Goal: Task Accomplishment & Management: Complete application form

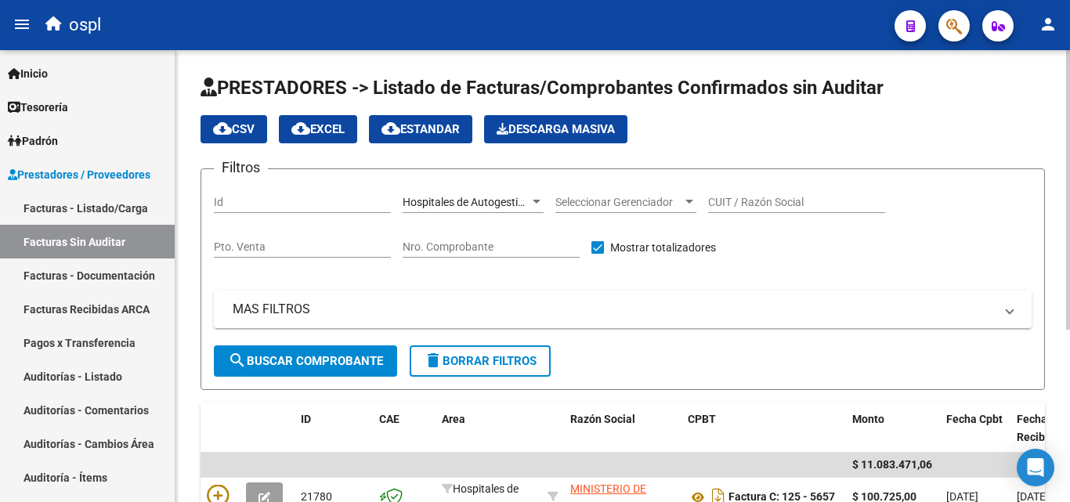
scroll to position [279, 0]
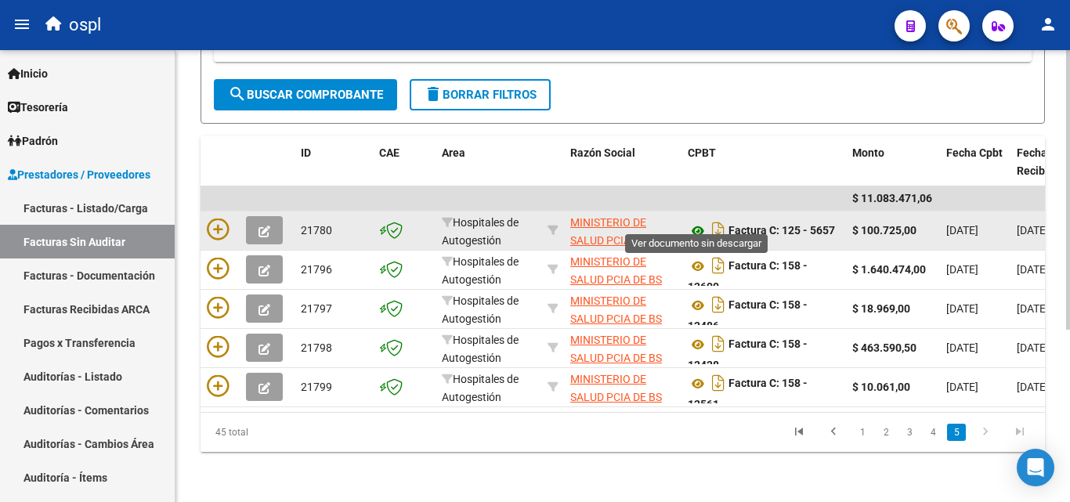
click at [693, 222] on icon at bounding box center [698, 231] width 20 height 19
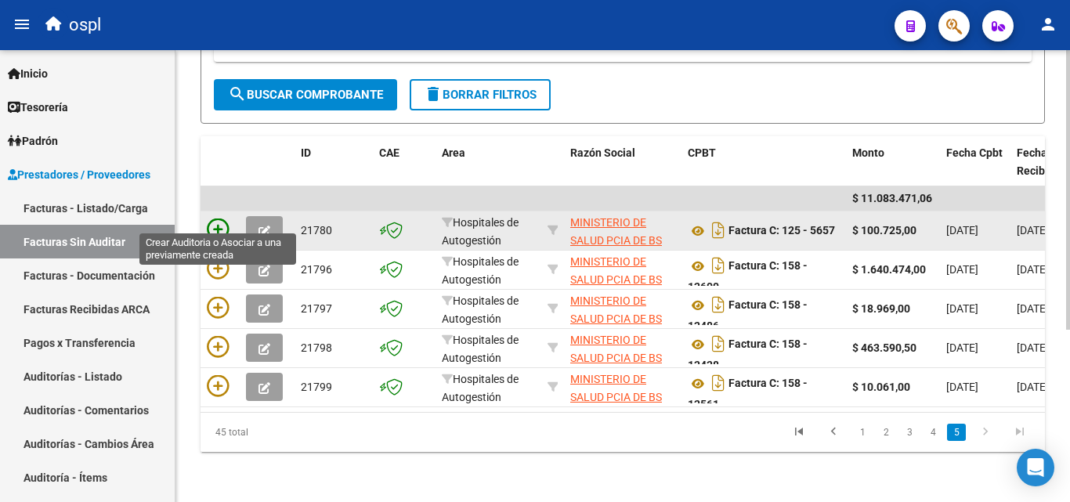
click at [211, 219] on icon at bounding box center [218, 230] width 22 height 22
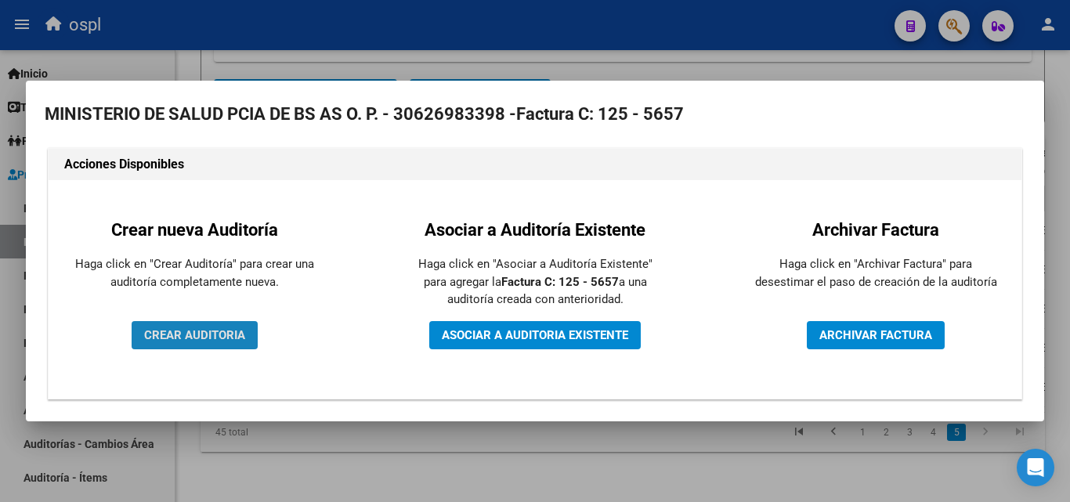
click at [193, 325] on button "CREAR AUDITORIA" at bounding box center [195, 335] width 126 height 28
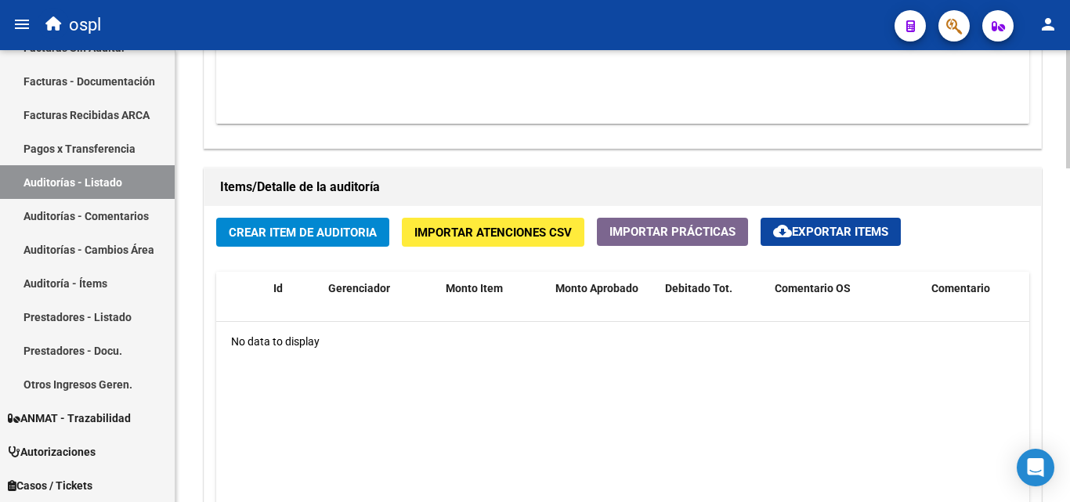
scroll to position [1018, 0]
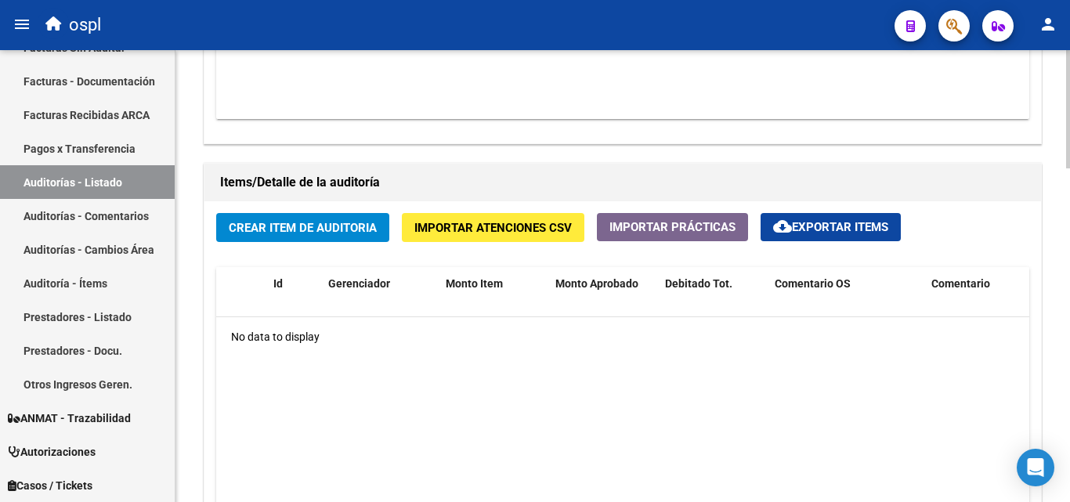
click at [338, 226] on span "Crear Item de Auditoria" at bounding box center [303, 228] width 148 height 14
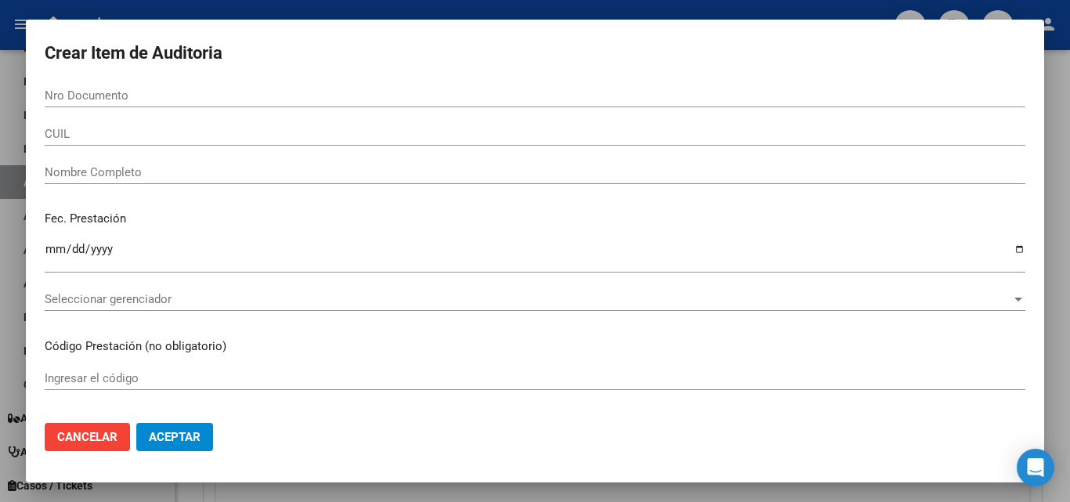
click at [296, 179] on div "Nombre Completo" at bounding box center [535, 173] width 981 height 24
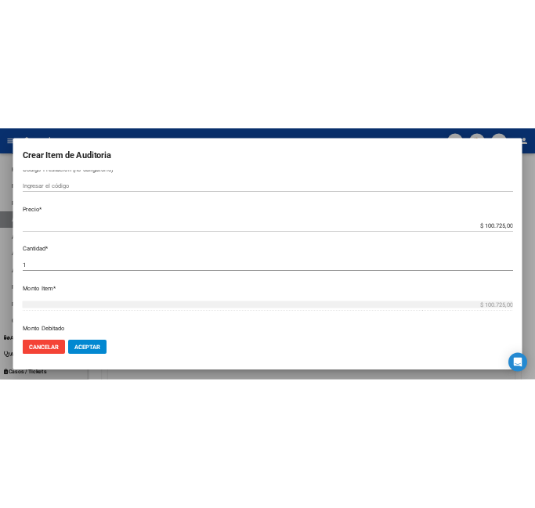
scroll to position [313, 0]
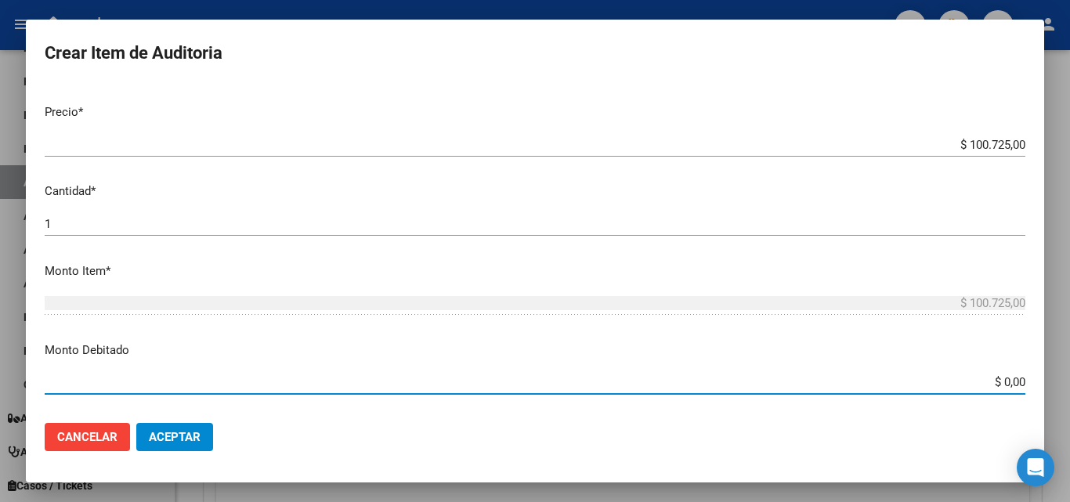
drag, startPoint x: 977, startPoint y: 385, endPoint x: 1040, endPoint y: 385, distance: 62.7
click at [1040, 385] on mat-dialog-content "Nro Documento CUIL Nombre Completo Fec. Prestación Ingresar la fecha Selecciona…" at bounding box center [535, 247] width 1018 height 327
click at [596, 348] on p "Monto Debitado" at bounding box center [535, 351] width 981 height 18
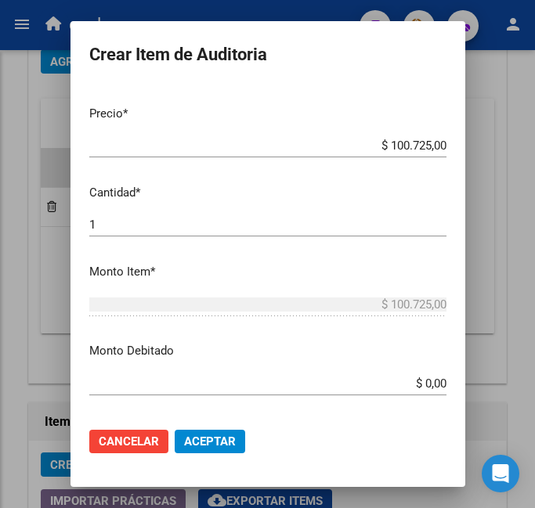
scroll to position [188, 0]
drag, startPoint x: 410, startPoint y: 377, endPoint x: 464, endPoint y: 383, distance: 53.6
click at [464, 383] on mat-dialog-content "Nro Documento CUIL Nombre Completo Fec. Prestación Ingresar la fecha Selecciona…" at bounding box center [268, 250] width 395 height 331
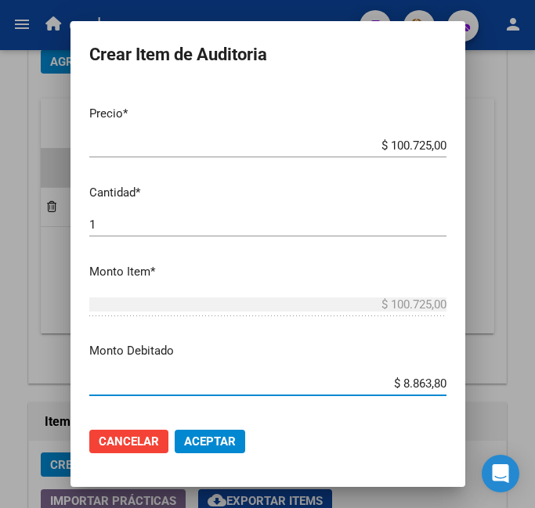
type input "$ 88.638,00"
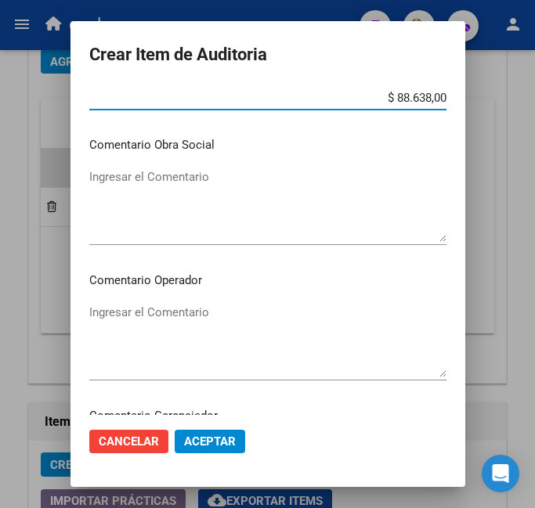
scroll to position [627, 0]
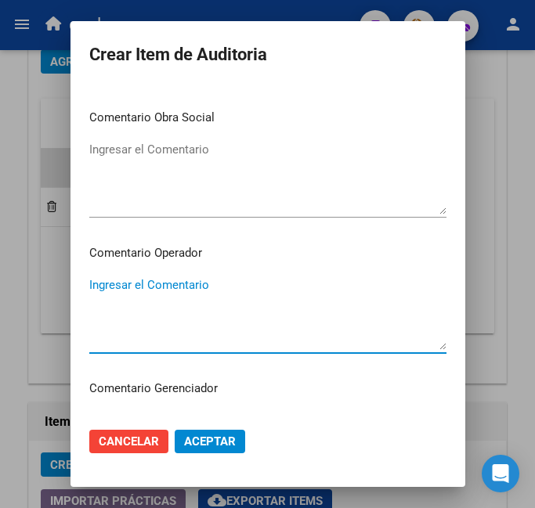
click at [183, 288] on textarea "Ingresar el Comentario" at bounding box center [267, 314] width 357 height 74
click at [280, 294] on textarea "débito parcial aplicado e informado" at bounding box center [267, 314] width 357 height 74
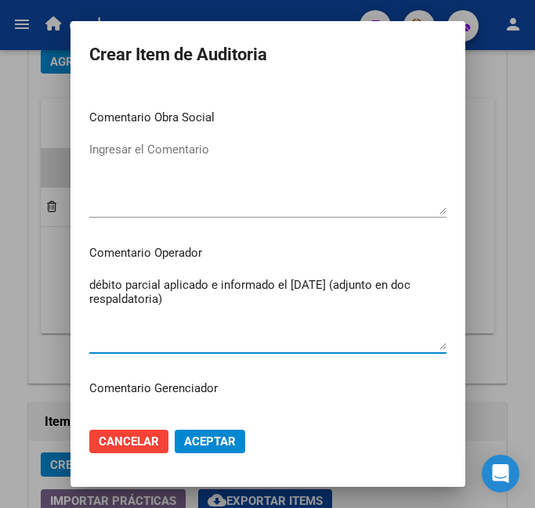
type textarea "débito parcial aplicado e informado el [DATE] (adjunto en doc respaldatoria)"
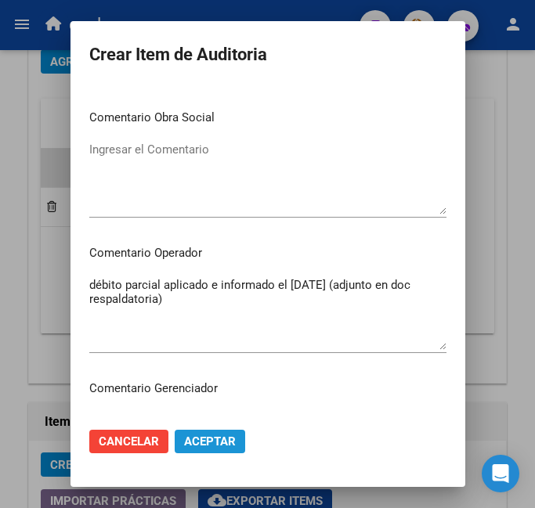
click at [213, 442] on span "Aceptar" at bounding box center [210, 442] width 52 height 14
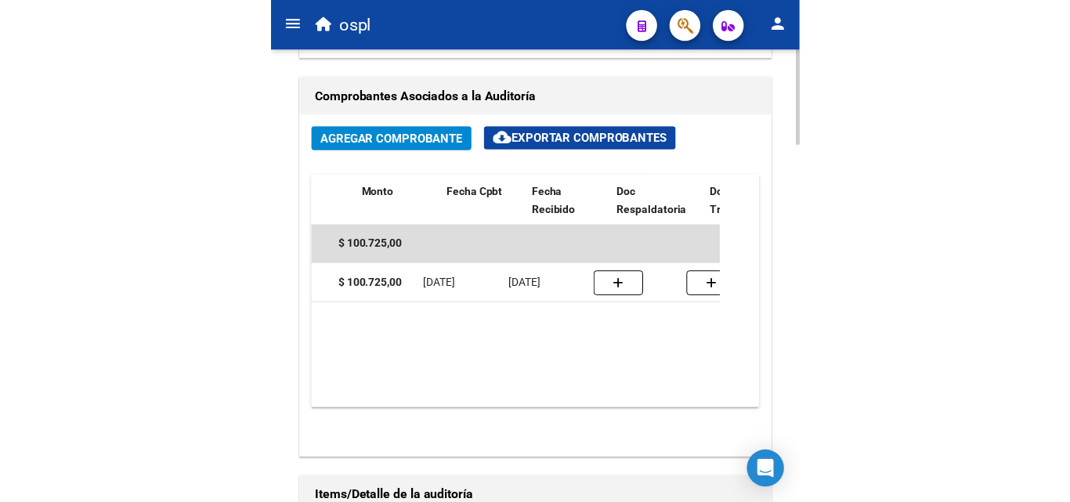
scroll to position [0, 508]
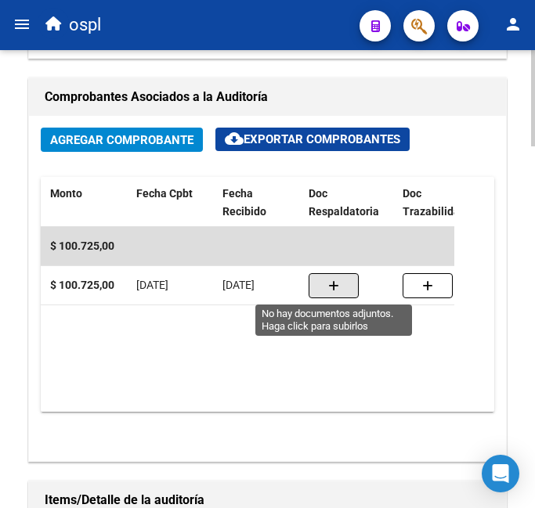
click at [328, 287] on icon "button" at bounding box center [333, 286] width 11 height 12
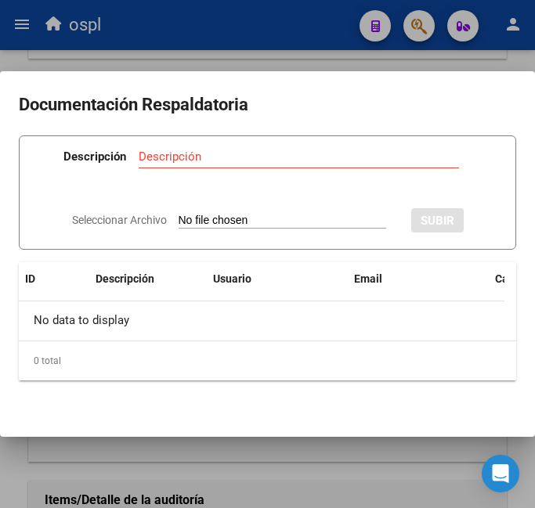
click at [222, 219] on input "Seleccionar Archivo" at bounding box center [283, 221] width 208 height 15
type input "C:\fakepath\DÉBITO FACTURA 5657 HOSPITAL INTERZONAL DE AGUDOS Y CRÓNICOS [PERSO…"
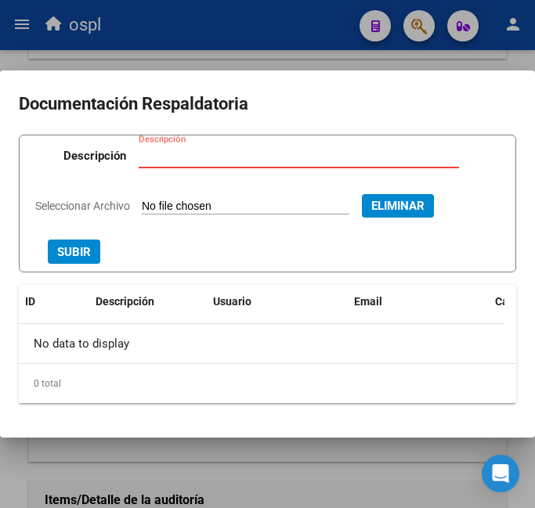
click at [174, 154] on input "Descripción" at bounding box center [299, 156] width 320 height 14
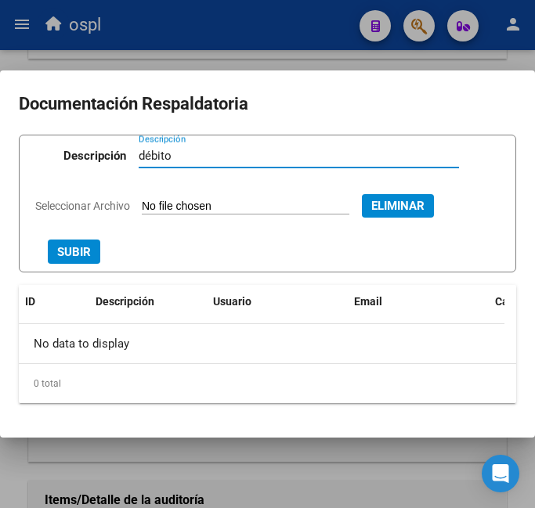
type input "débito"
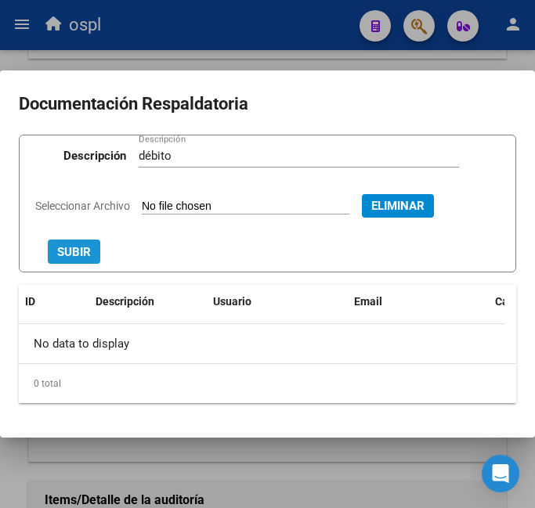
click at [66, 243] on button "SUBIR" at bounding box center [74, 252] width 52 height 24
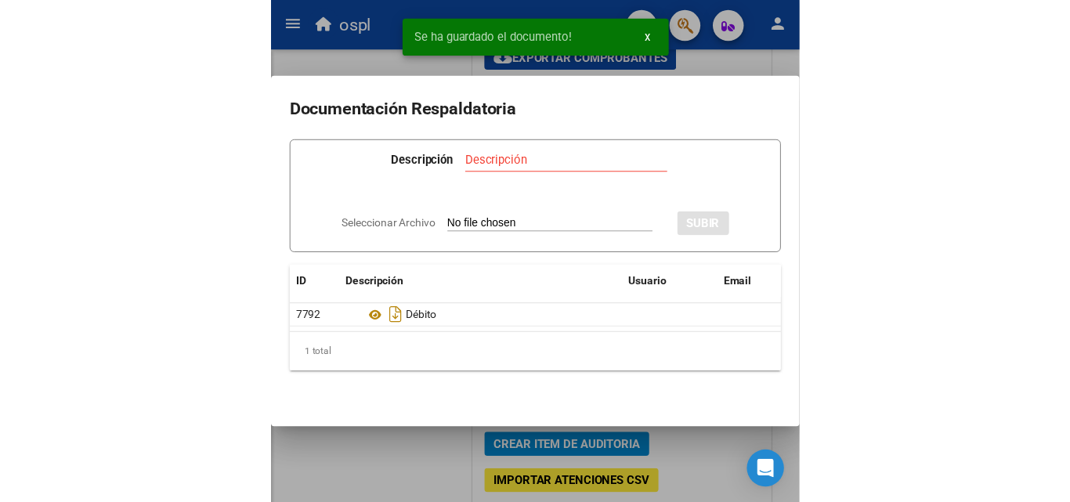
scroll to position [0, 447]
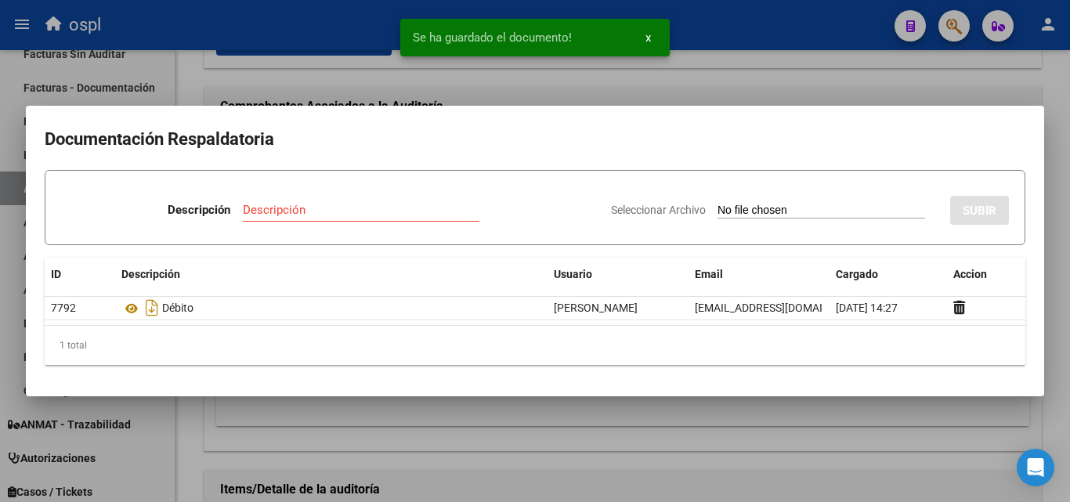
click at [605, 450] on div at bounding box center [535, 251] width 1070 height 502
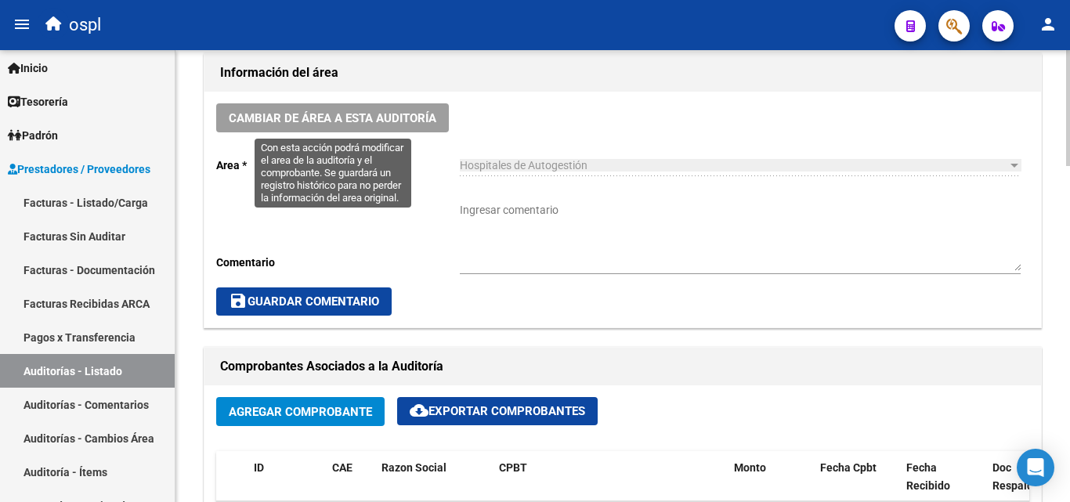
scroll to position [0, 0]
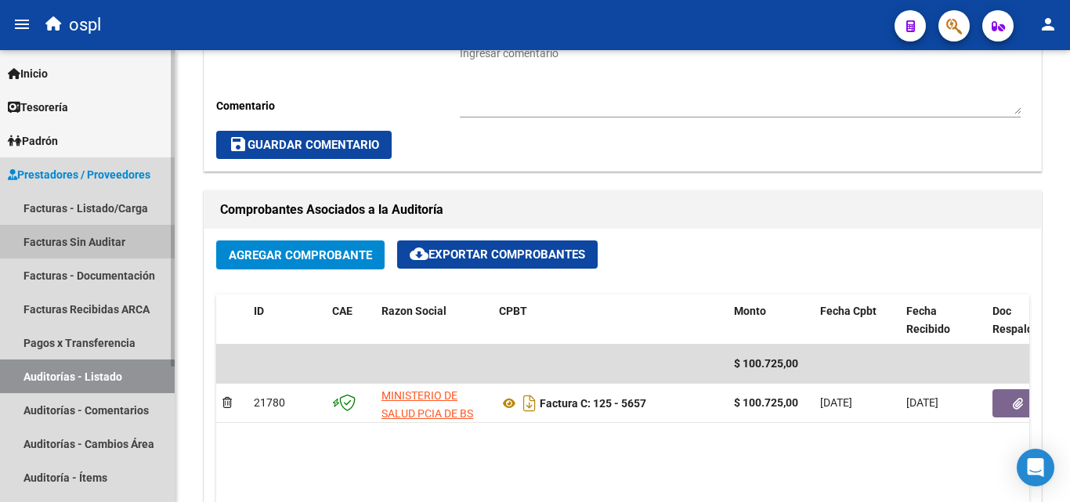
drag, startPoint x: 100, startPoint y: 249, endPoint x: 121, endPoint y: 240, distance: 23.1
click at [101, 250] on link "Facturas Sin Auditar" at bounding box center [87, 242] width 175 height 34
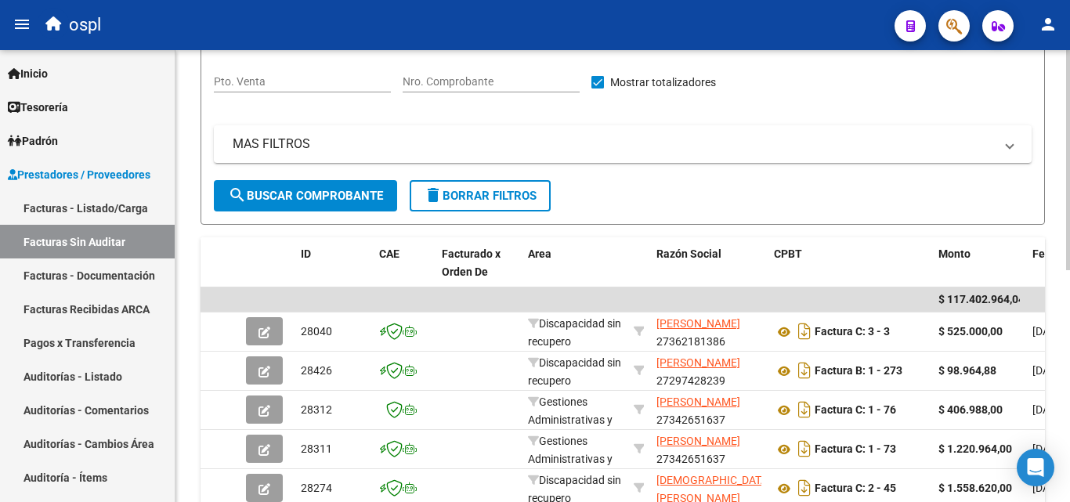
scroll to position [83, 0]
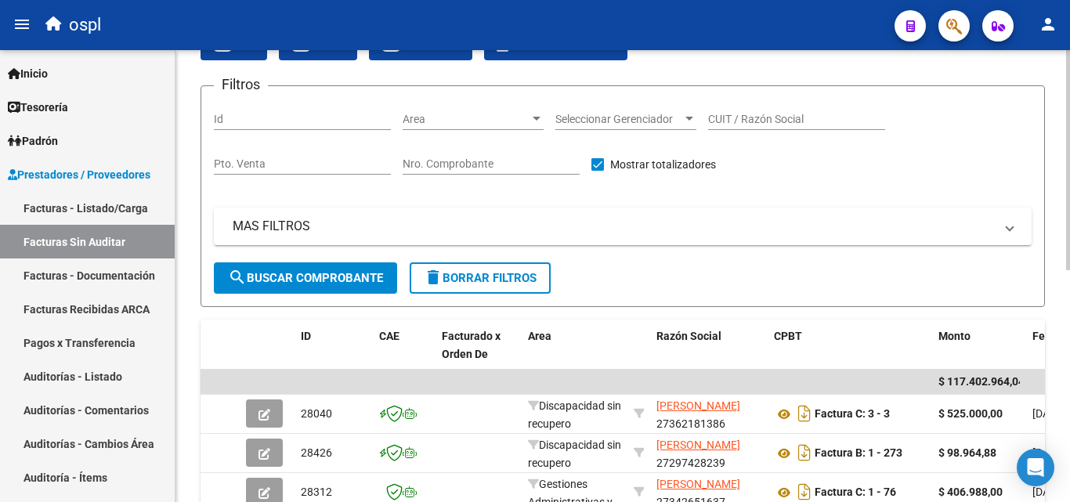
click at [490, 131] on div "Area Area" at bounding box center [473, 121] width 141 height 45
click at [490, 122] on span "Area" at bounding box center [466, 119] width 127 height 13
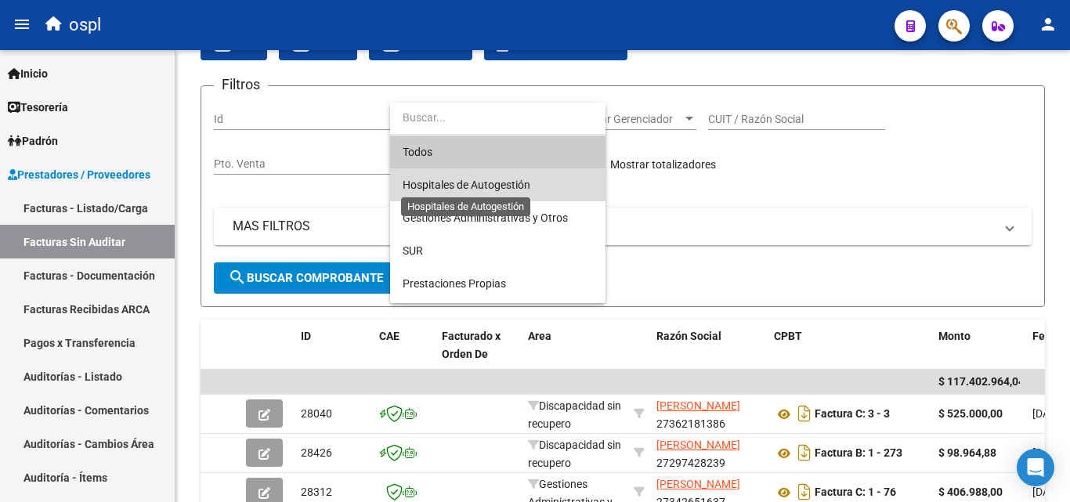
click at [479, 186] on span "Hospitales de Autogestión" at bounding box center [467, 185] width 128 height 13
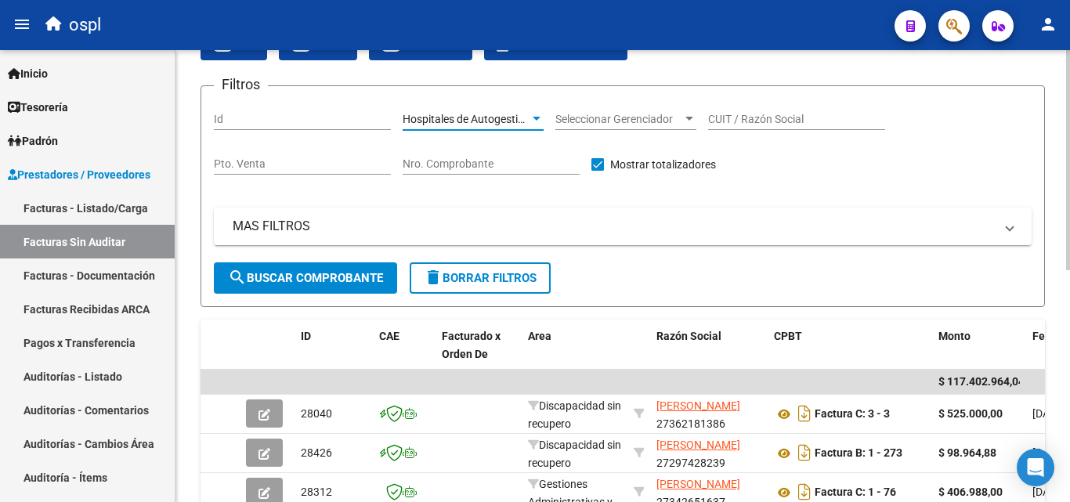
click at [342, 281] on span "search Buscar Comprobante" at bounding box center [305, 278] width 155 height 14
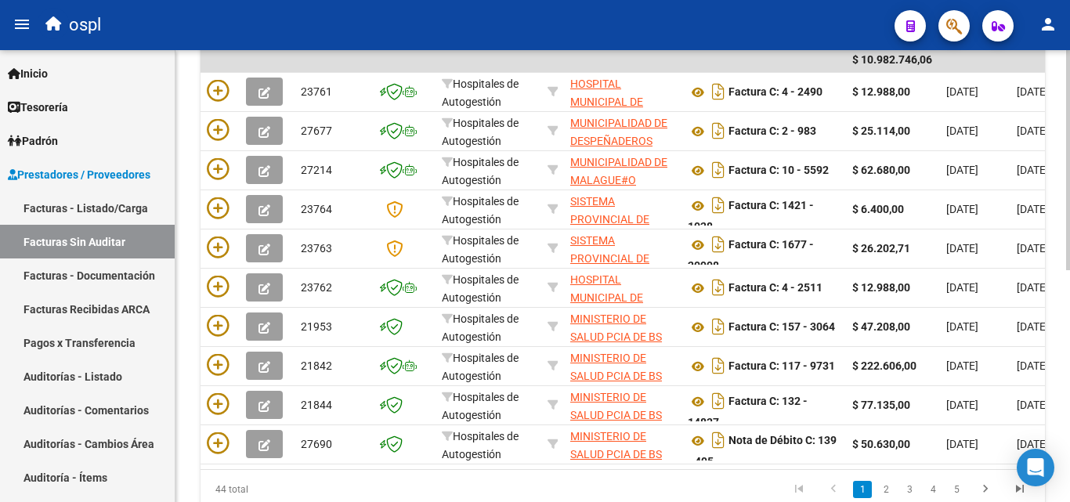
scroll to position [475, 0]
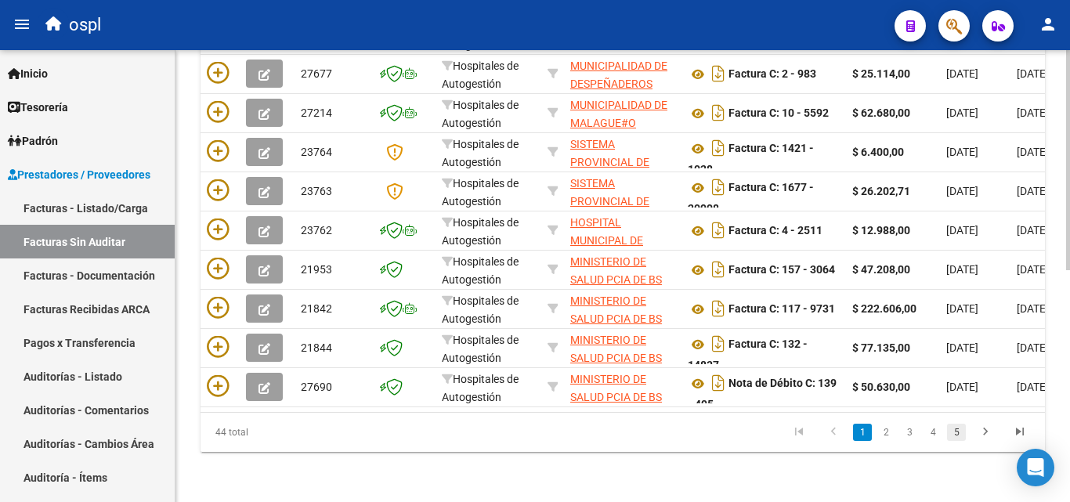
click at [957, 428] on link "5" at bounding box center [956, 432] width 19 height 17
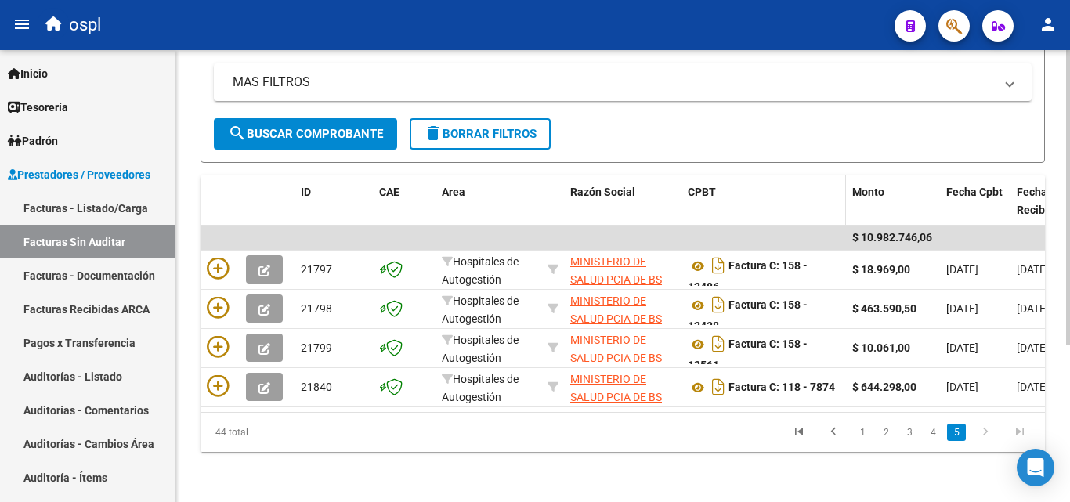
scroll to position [240, 0]
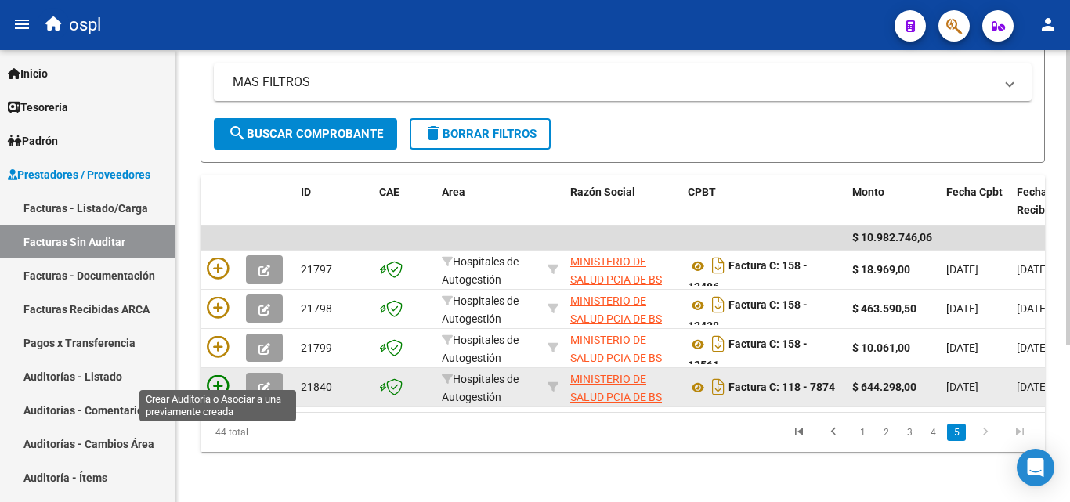
click at [222, 379] on icon at bounding box center [218, 386] width 22 height 22
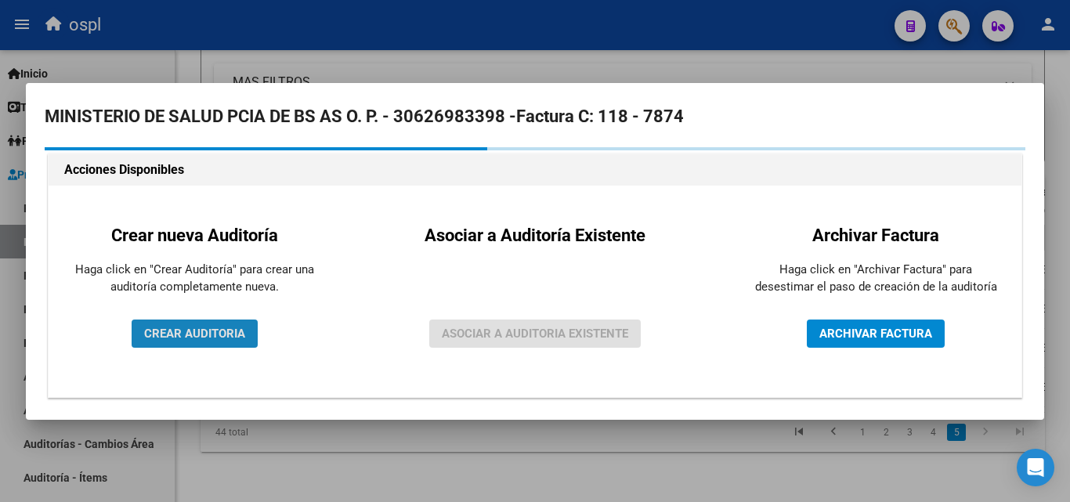
click at [213, 331] on span "CREAR AUDITORIA" at bounding box center [194, 334] width 101 height 14
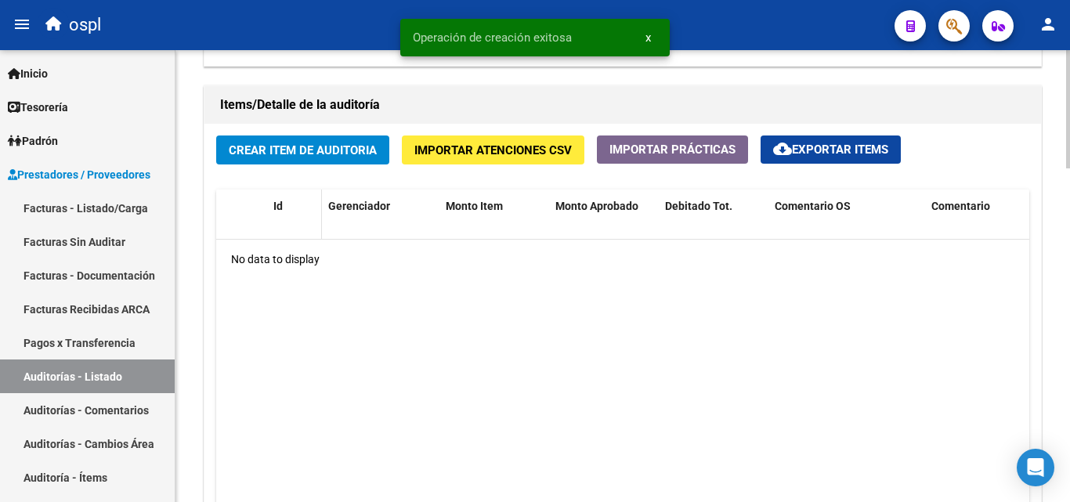
scroll to position [1097, 0]
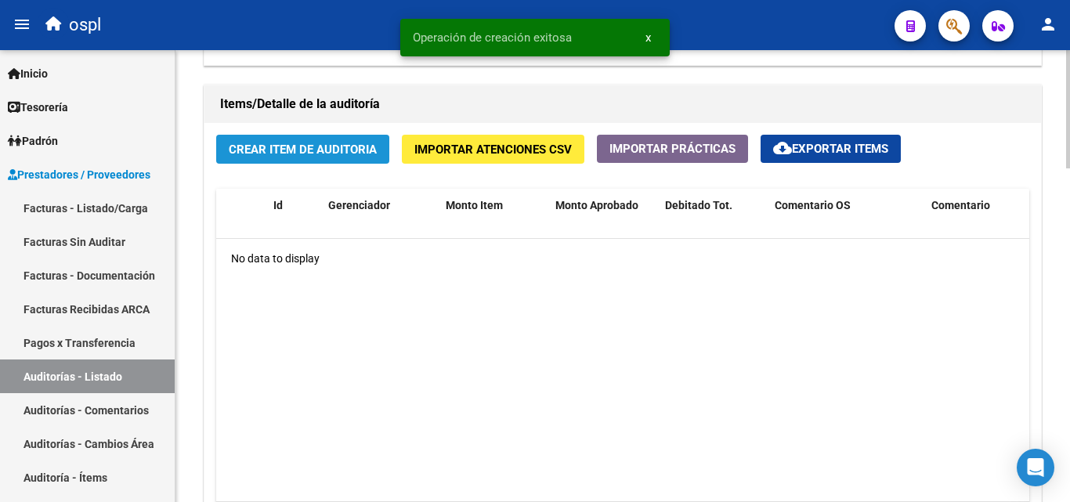
click at [313, 156] on span "Crear Item de Auditoria" at bounding box center [303, 150] width 148 height 14
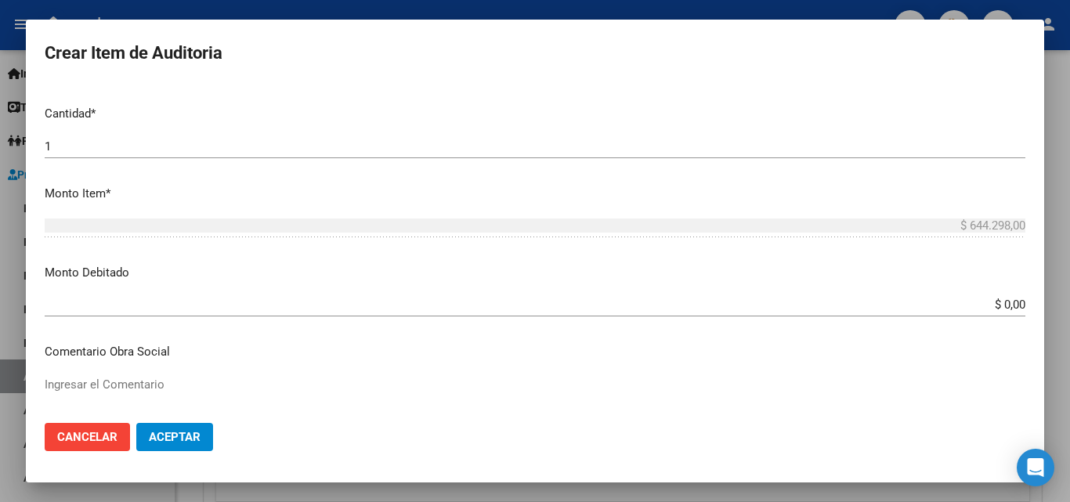
scroll to position [392, 0]
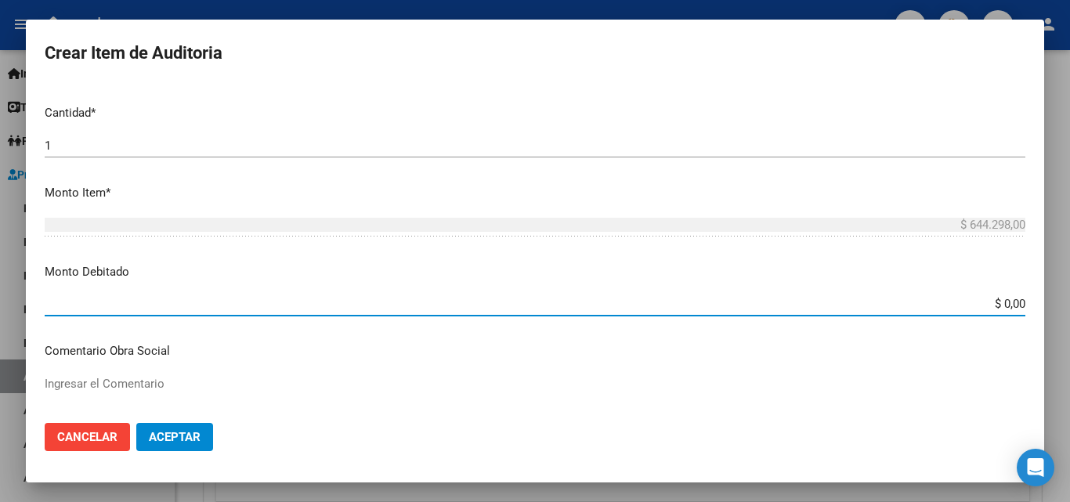
drag, startPoint x: 991, startPoint y: 301, endPoint x: 1018, endPoint y: 301, distance: 26.6
click at [1018, 301] on app-form-text-field "Monto Debitado $ 0,00 Ingresar el monto" at bounding box center [541, 287] width 993 height 49
type input "$ 644.298,00"
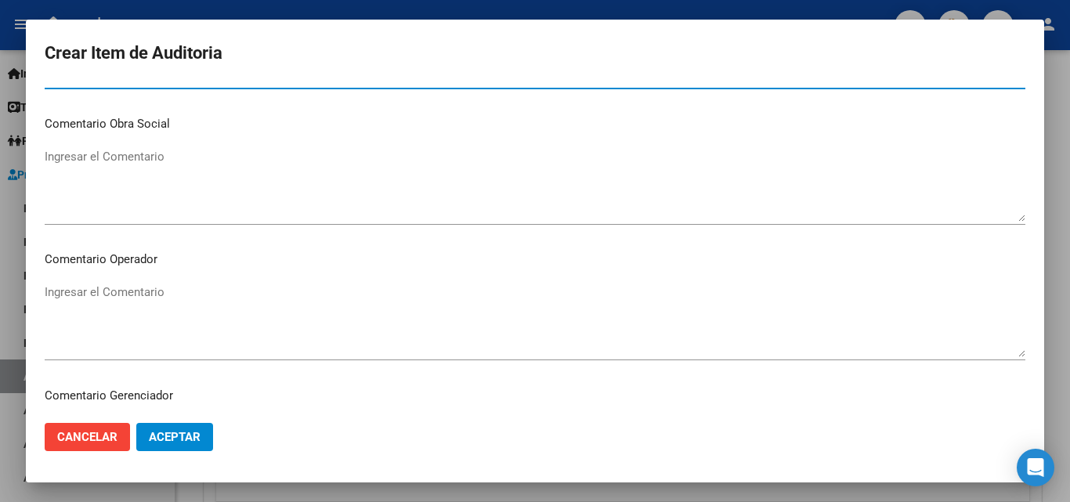
scroll to position [627, 0]
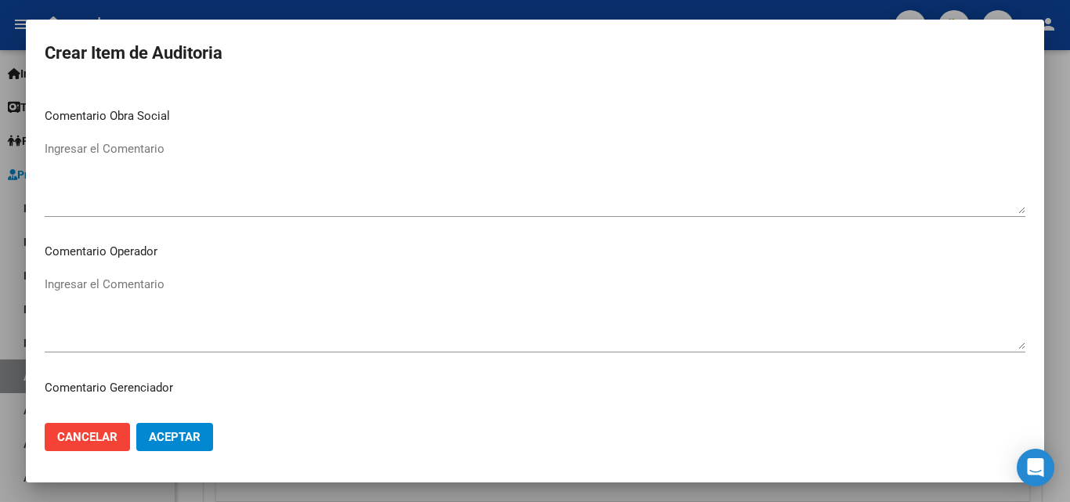
click at [143, 292] on textarea "Ingresar el Comentario" at bounding box center [535, 313] width 981 height 74
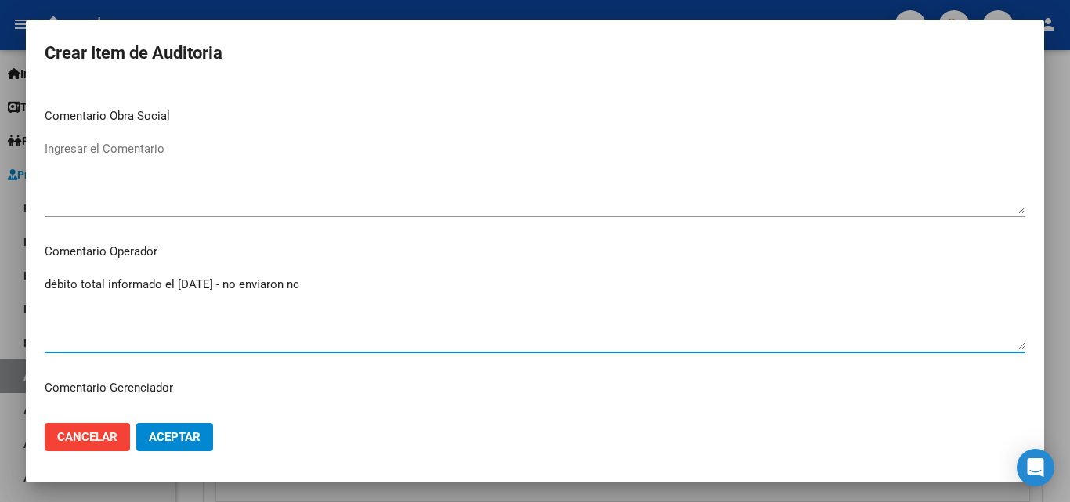
type textarea "débito total informado el [DATE] - no enviaron nc"
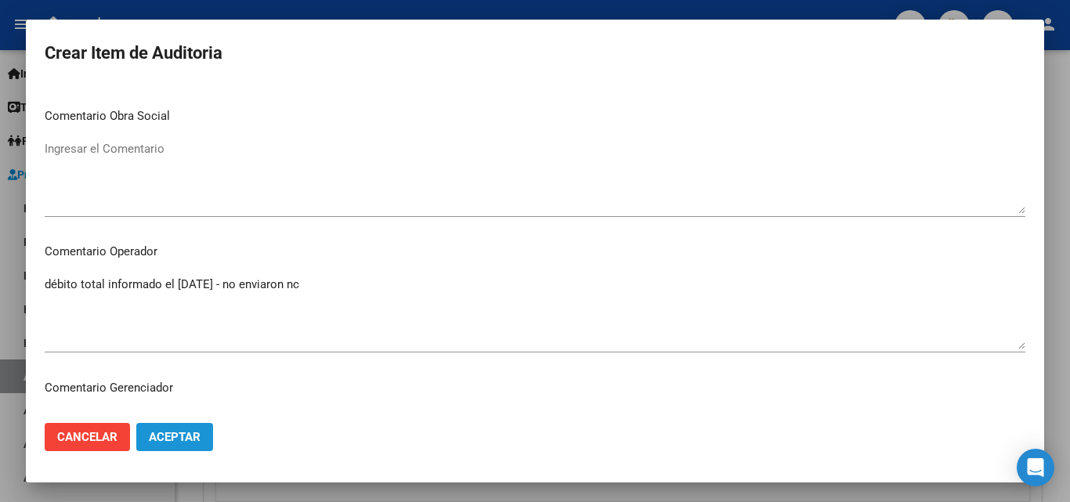
click at [175, 434] on span "Aceptar" at bounding box center [175, 437] width 52 height 14
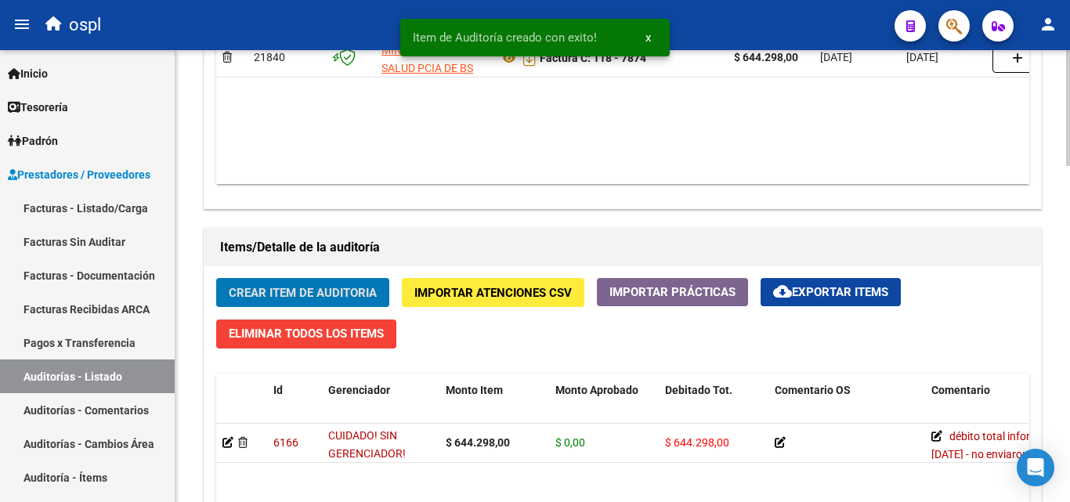
scroll to position [784, 0]
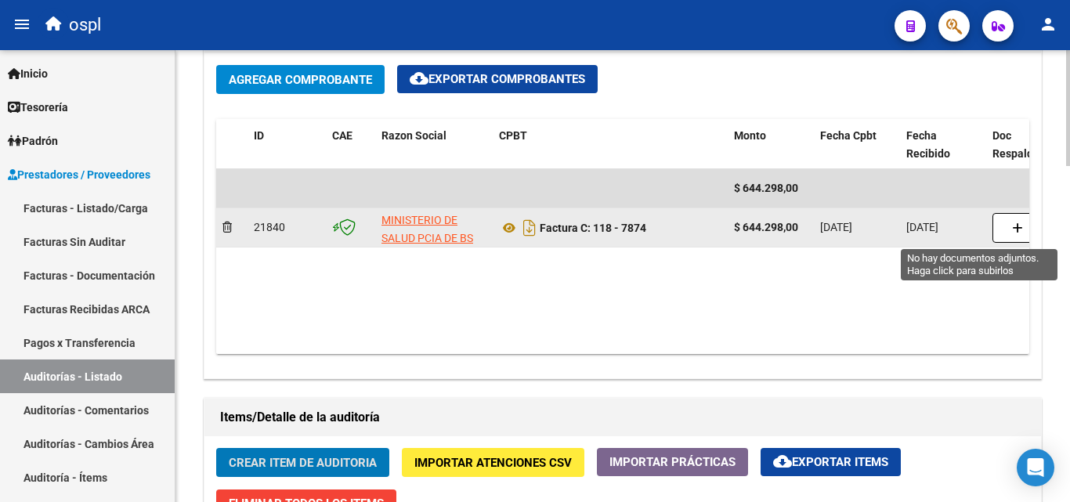
click at [1019, 233] on icon "button" at bounding box center [1017, 228] width 11 height 12
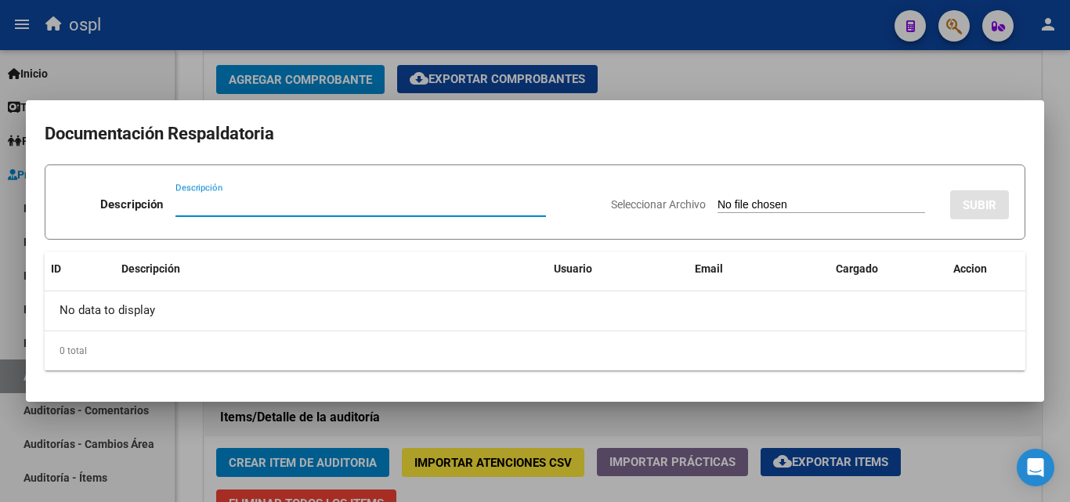
click at [791, 208] on input "Seleccionar Archivo" at bounding box center [822, 205] width 208 height 15
type input "C:\fakepath\DÉBITO FACTURA 7874 HOSPITAL INTERZONAL GENERAL DE AGUDOS Y CRÓNICO…"
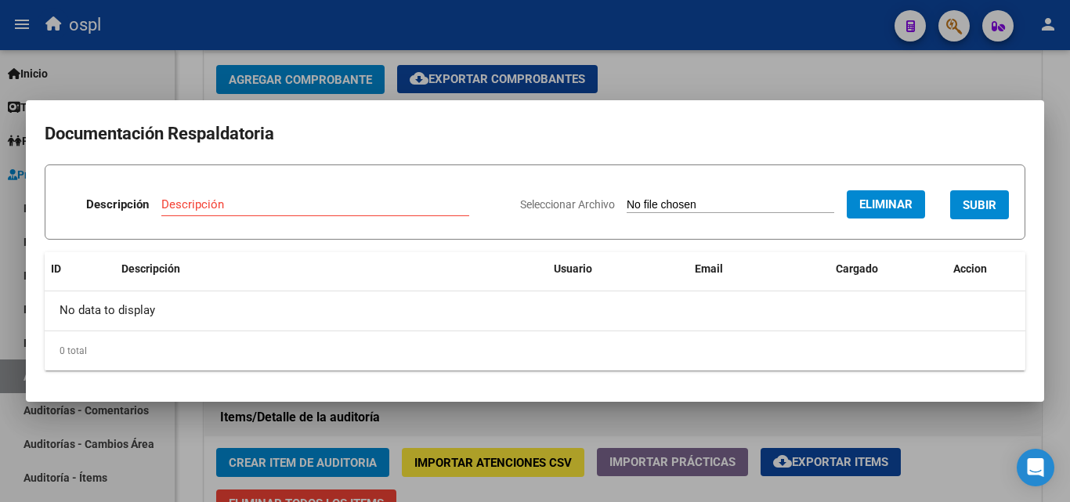
click at [359, 215] on div "Descripción" at bounding box center [315, 205] width 308 height 24
click at [360, 212] on div "Descripción" at bounding box center [315, 205] width 308 height 24
type input "débito total"
click at [975, 200] on span "SUBIR" at bounding box center [980, 205] width 34 height 14
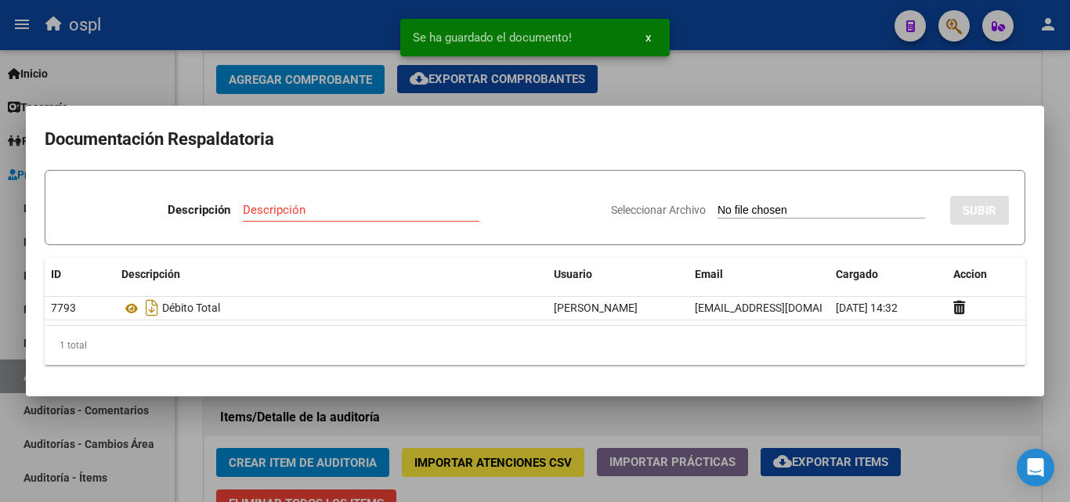
click at [718, 78] on div at bounding box center [535, 251] width 1070 height 502
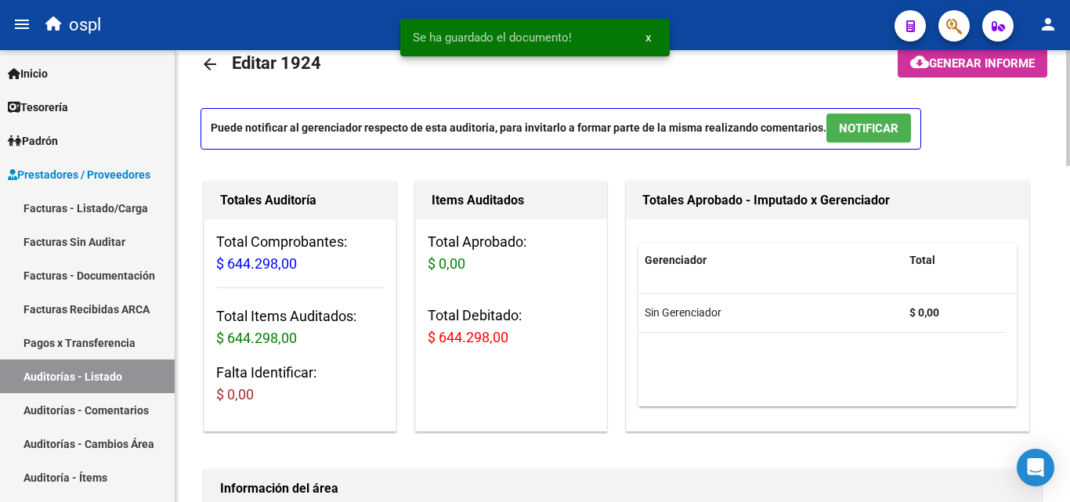
scroll to position [0, 0]
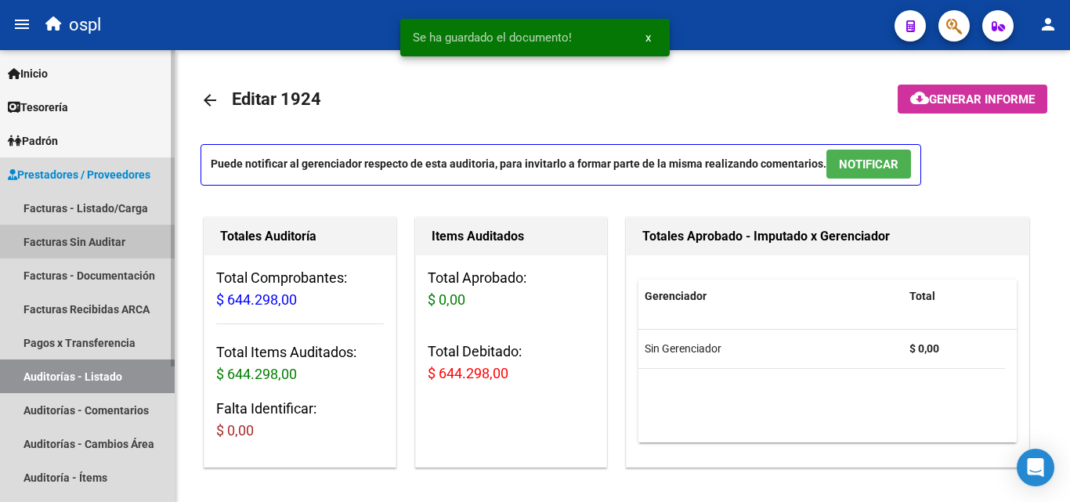
click at [85, 235] on link "Facturas Sin Auditar" at bounding box center [87, 242] width 175 height 34
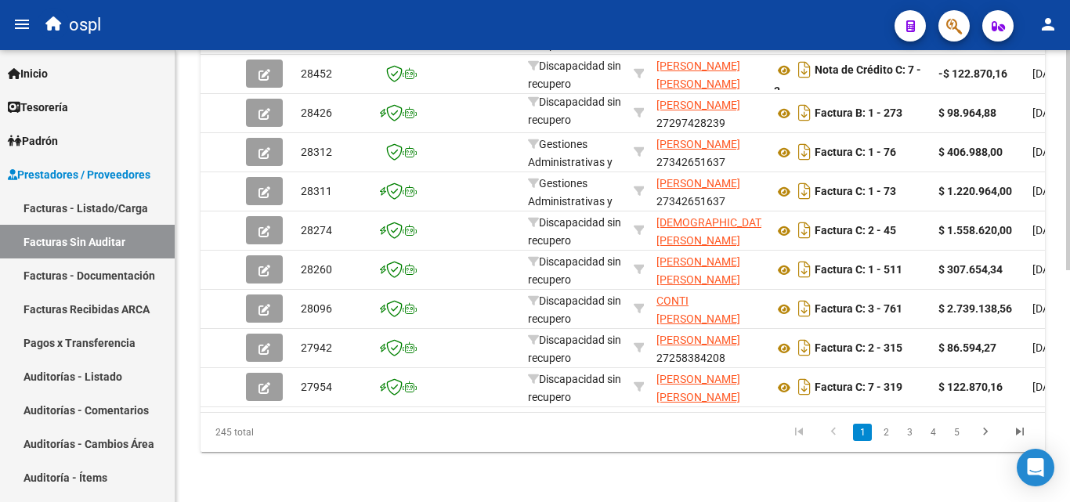
scroll to position [396, 0]
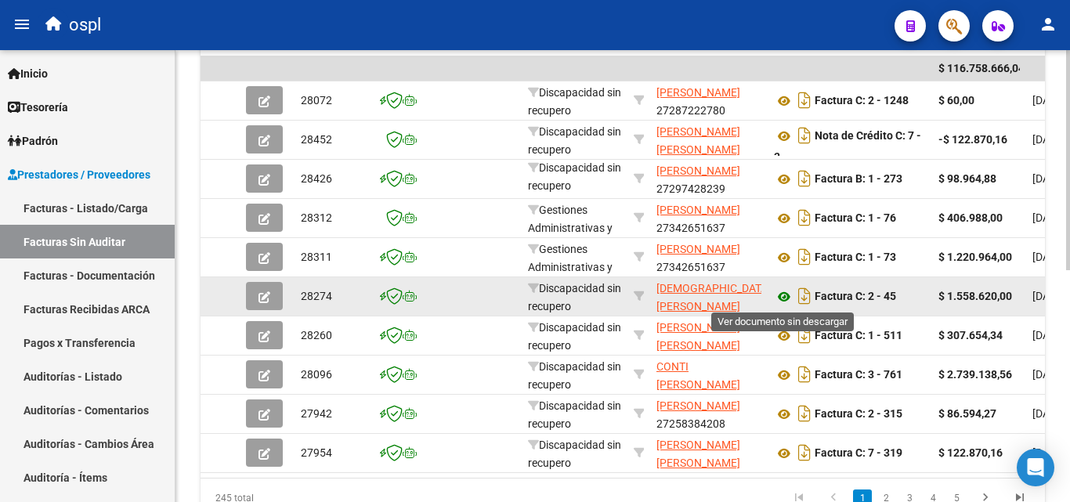
click at [777, 296] on icon at bounding box center [784, 296] width 20 height 19
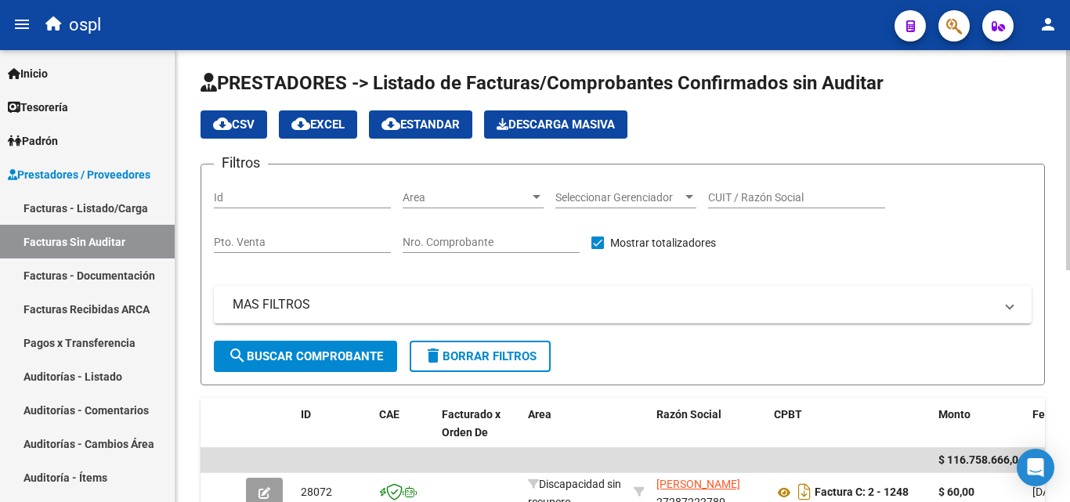
scroll to position [0, 0]
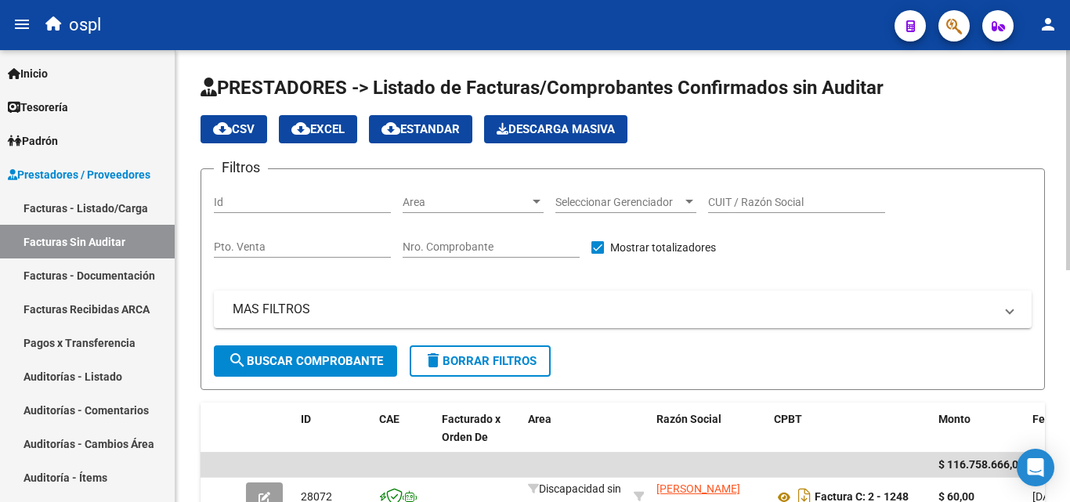
click at [497, 199] on span "Area" at bounding box center [466, 202] width 127 height 13
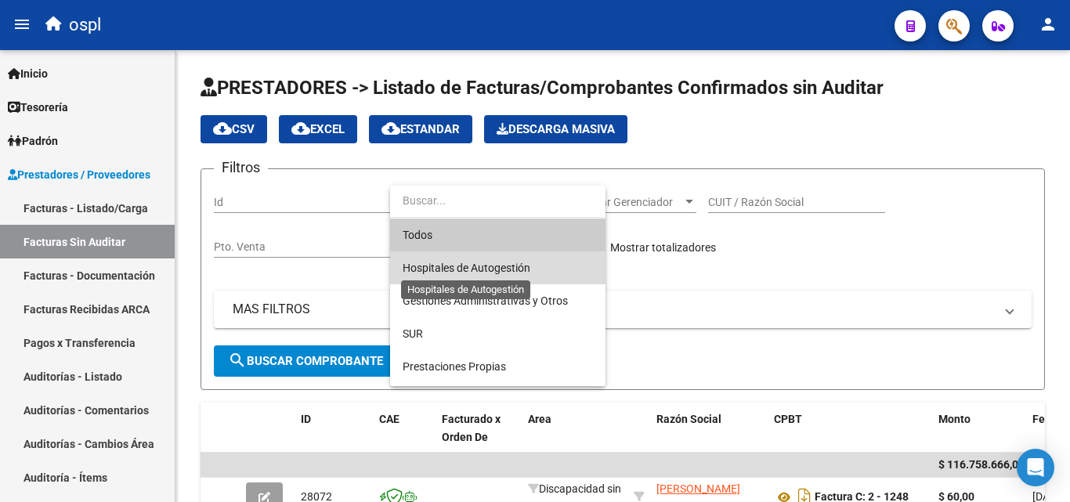
click at [490, 269] on span "Hospitales de Autogestión" at bounding box center [467, 268] width 128 height 13
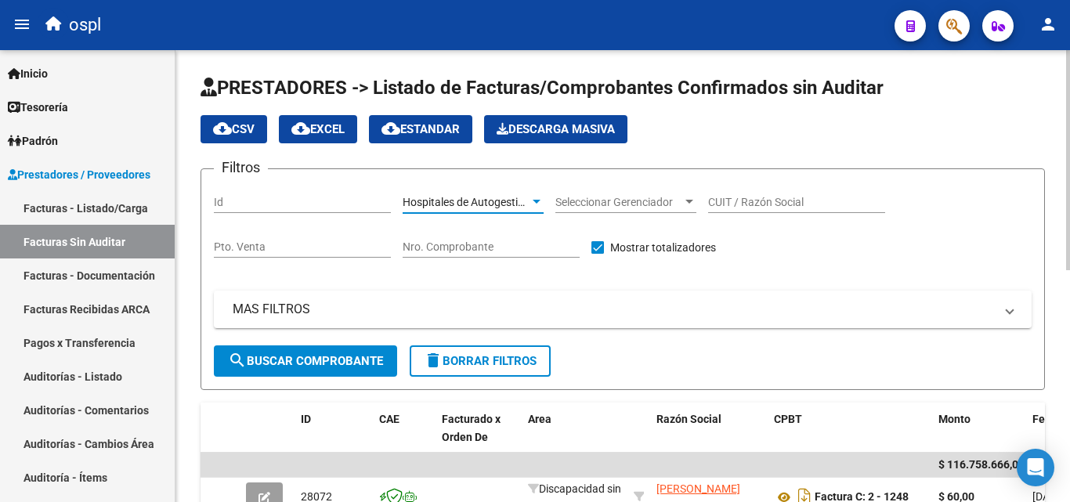
click at [353, 354] on span "search Buscar Comprobante" at bounding box center [305, 361] width 155 height 14
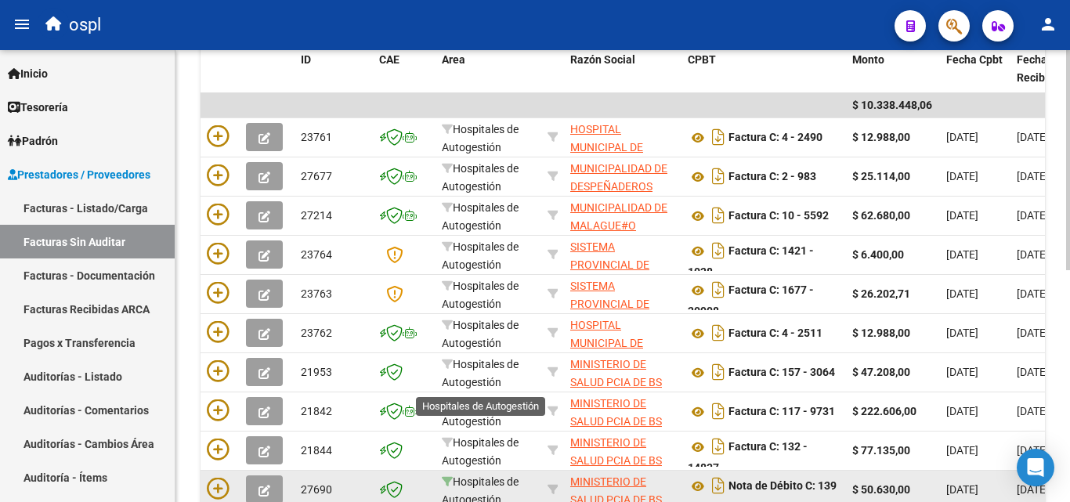
scroll to position [475, 0]
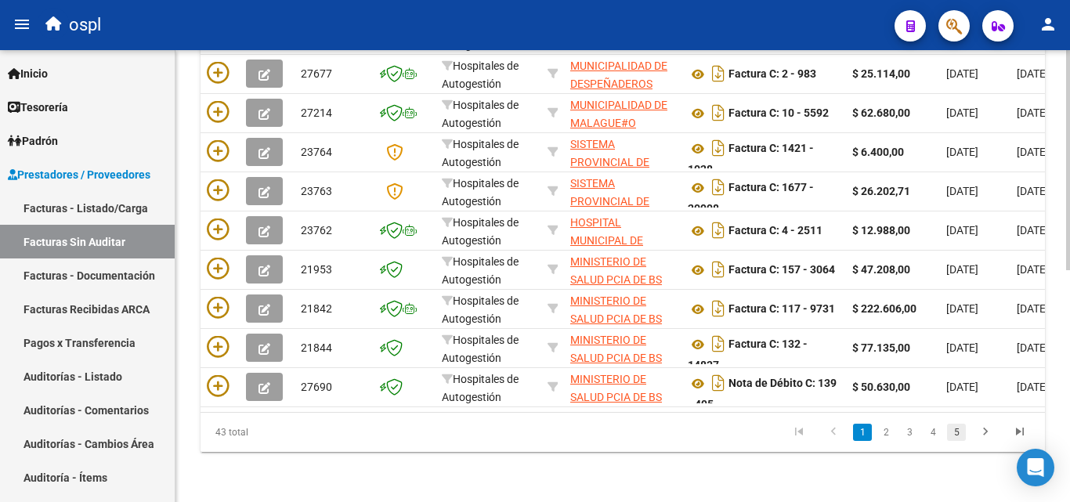
click at [959, 429] on link "5" at bounding box center [956, 432] width 19 height 17
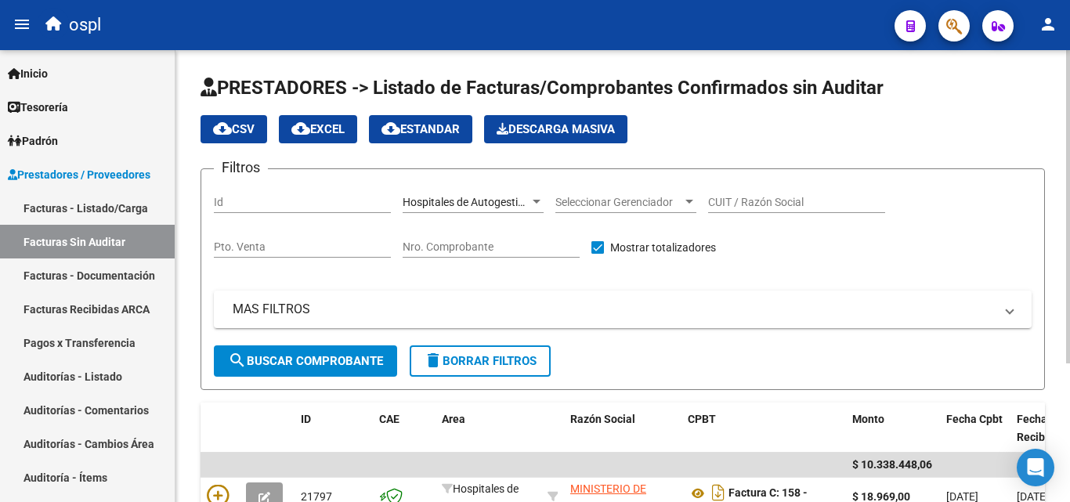
scroll to position [201, 0]
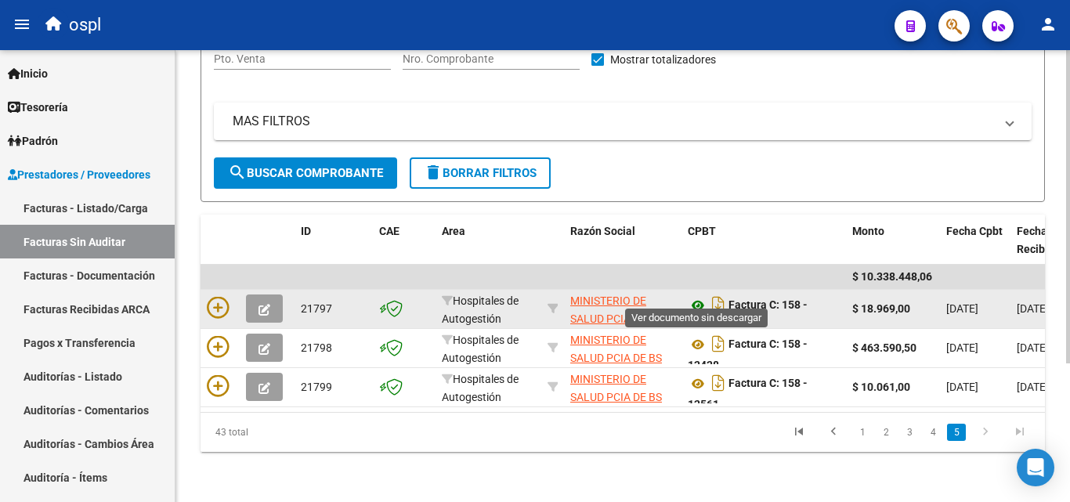
click at [689, 296] on icon at bounding box center [698, 305] width 20 height 19
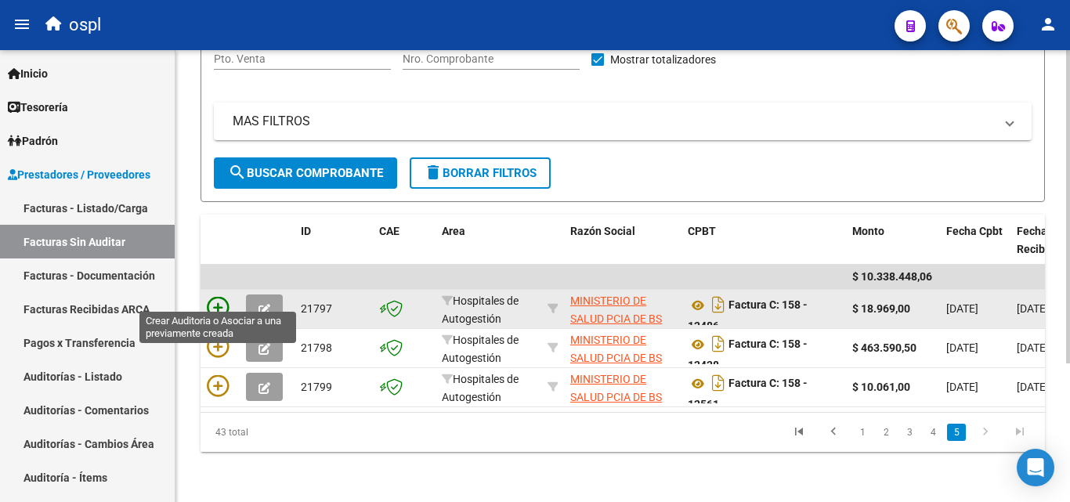
click at [226, 297] on icon at bounding box center [218, 308] width 22 height 22
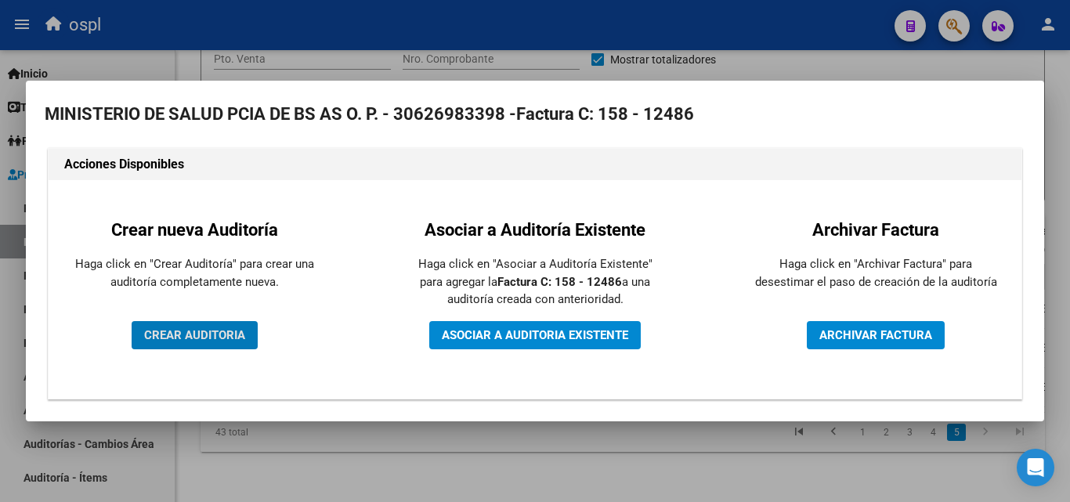
click at [161, 328] on span "CREAR AUDITORIA" at bounding box center [194, 335] width 101 height 14
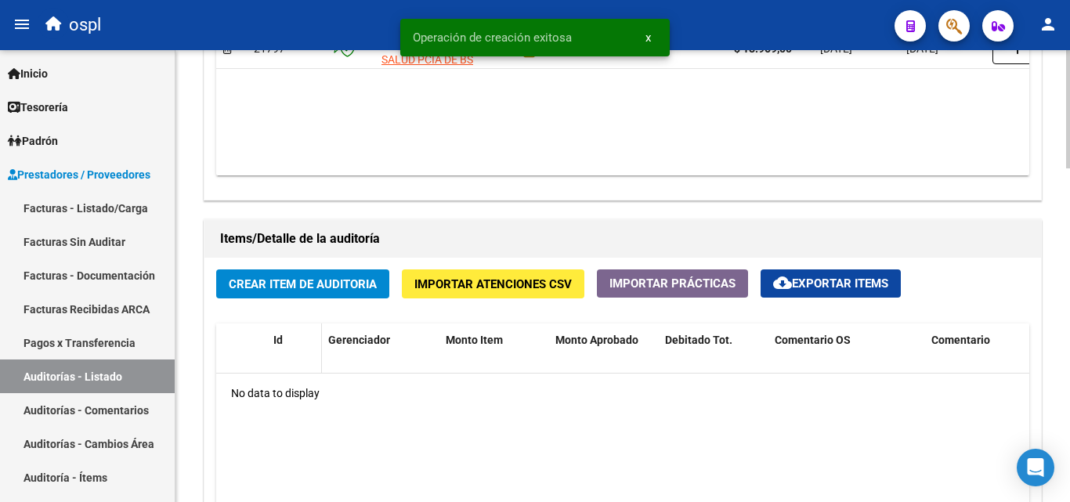
scroll to position [1097, 0]
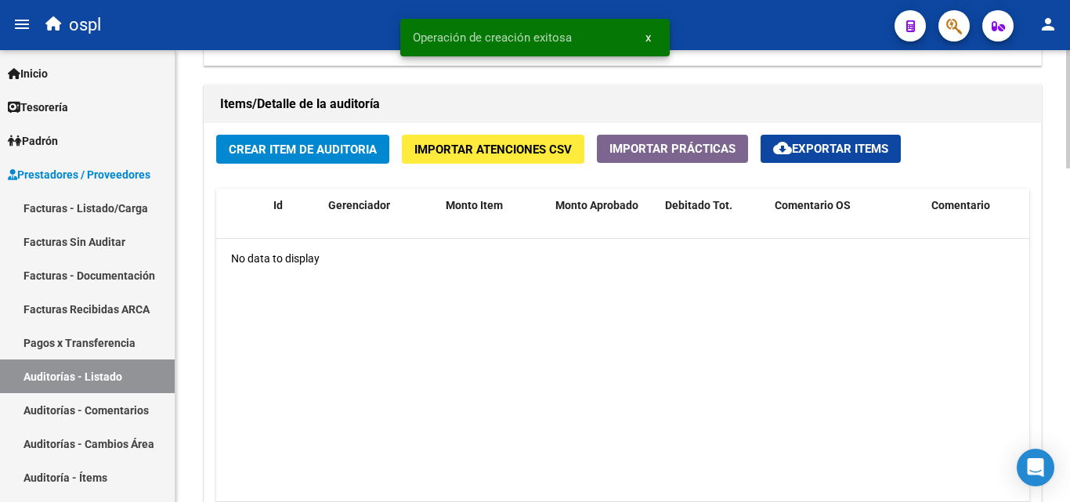
click at [320, 138] on button "Crear Item de Auditoria" at bounding box center [302, 149] width 173 height 29
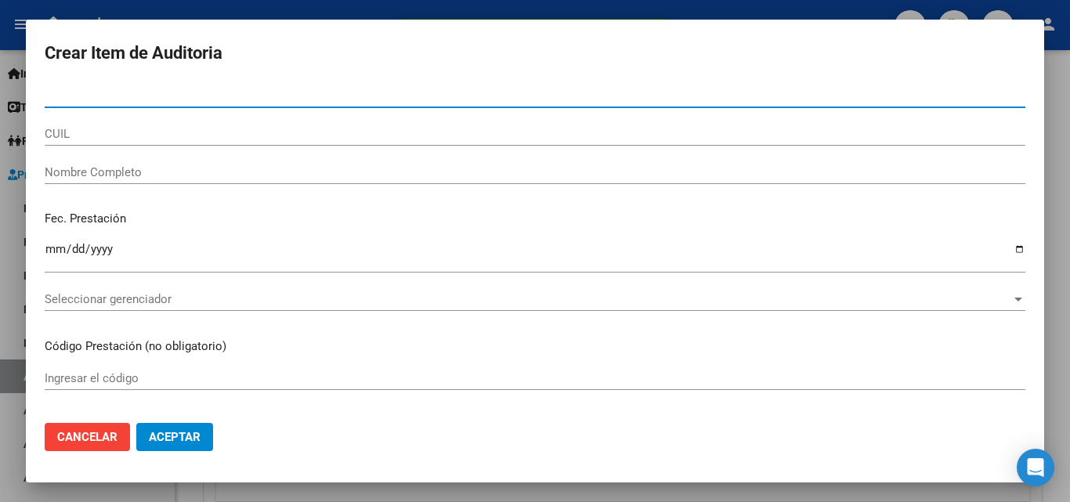
click at [230, 171] on input "Nombre Completo" at bounding box center [535, 172] width 981 height 14
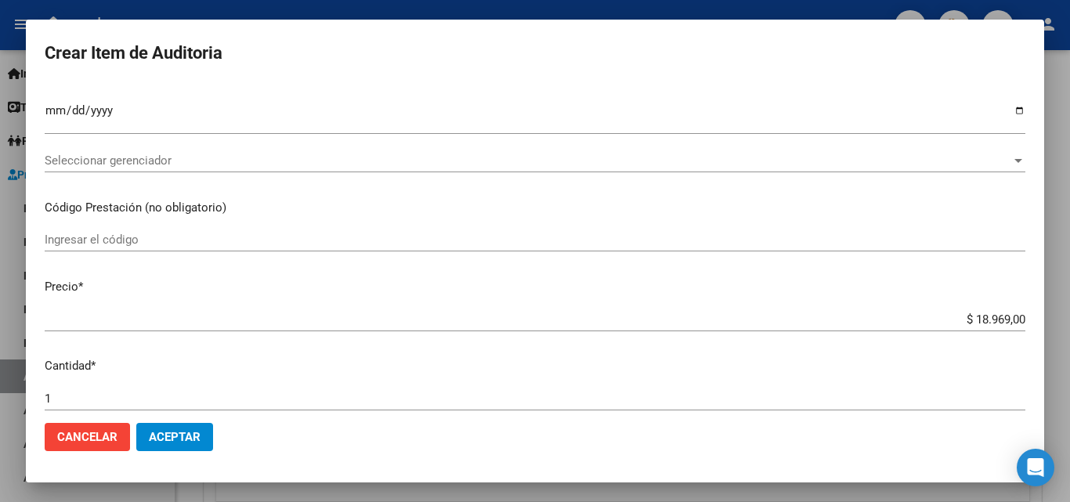
scroll to position [392, 0]
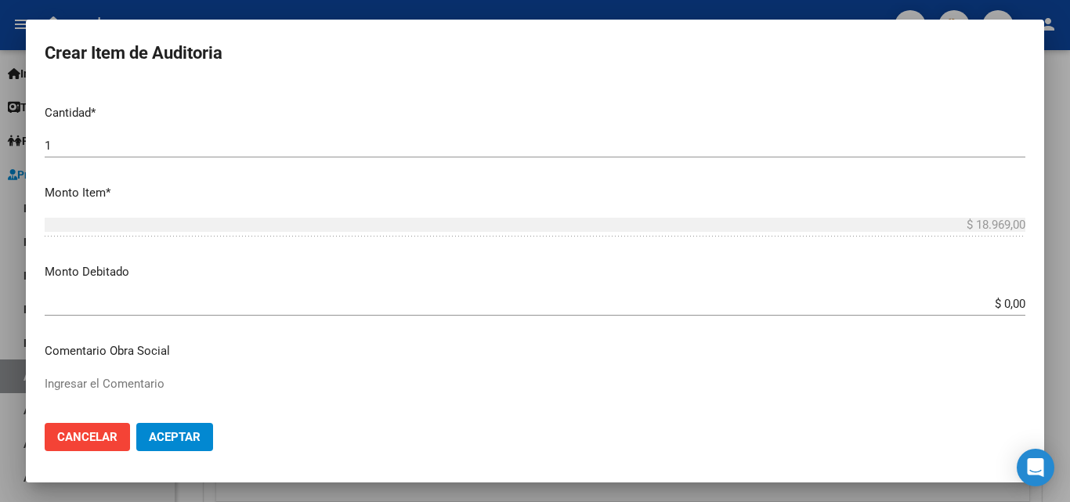
type input "todos"
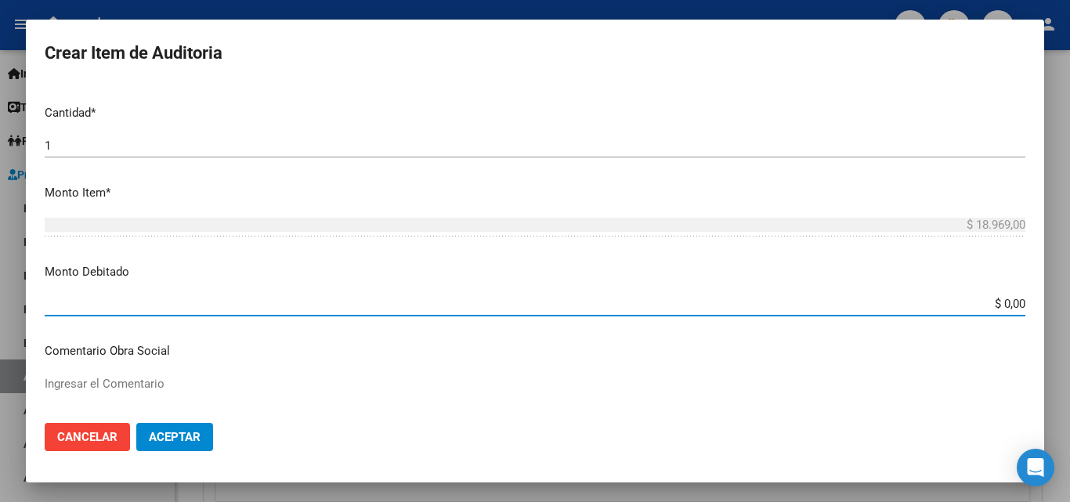
drag, startPoint x: 1013, startPoint y: 306, endPoint x: 1045, endPoint y: 301, distance: 32.5
click at [1045, 307] on div "Crear Item de Auditoria Nro Documento CUIL todos Nombre Completo Fec. Prestació…" at bounding box center [535, 251] width 1070 height 502
type input "$ 18.969,00"
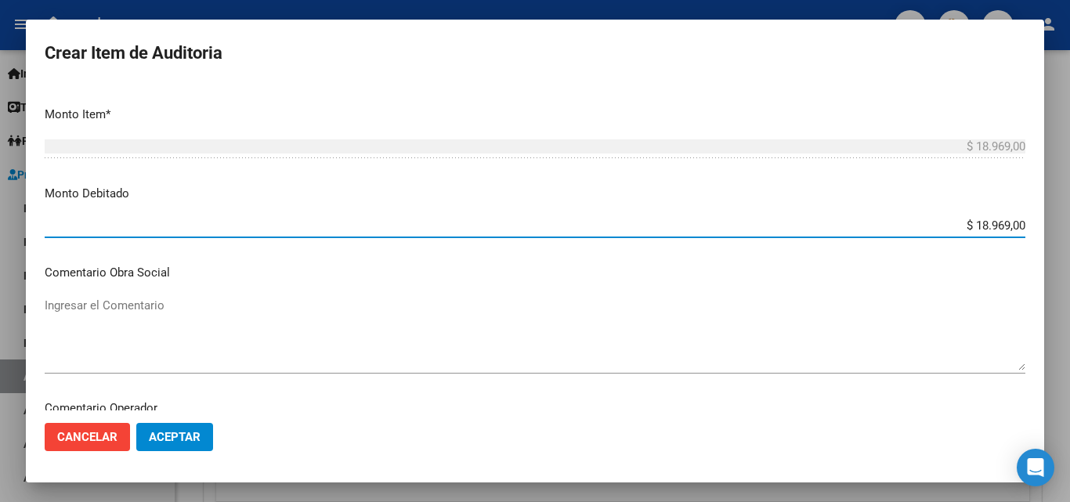
scroll to position [627, 0]
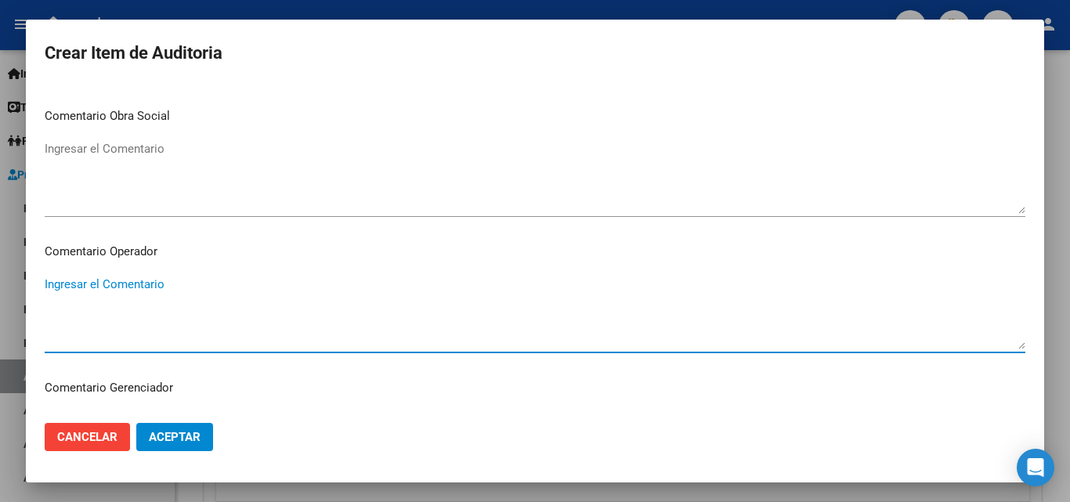
click at [179, 306] on textarea "Ingresar el Comentario" at bounding box center [535, 313] width 981 height 74
click at [316, 287] on textarea "rechazada por ilegitima - sin dni que acredite atencion medica brindada" at bounding box center [535, 313] width 981 height 74
type textarea "rechazada por ilegitima - sin dni que acredite atención medica brindada"
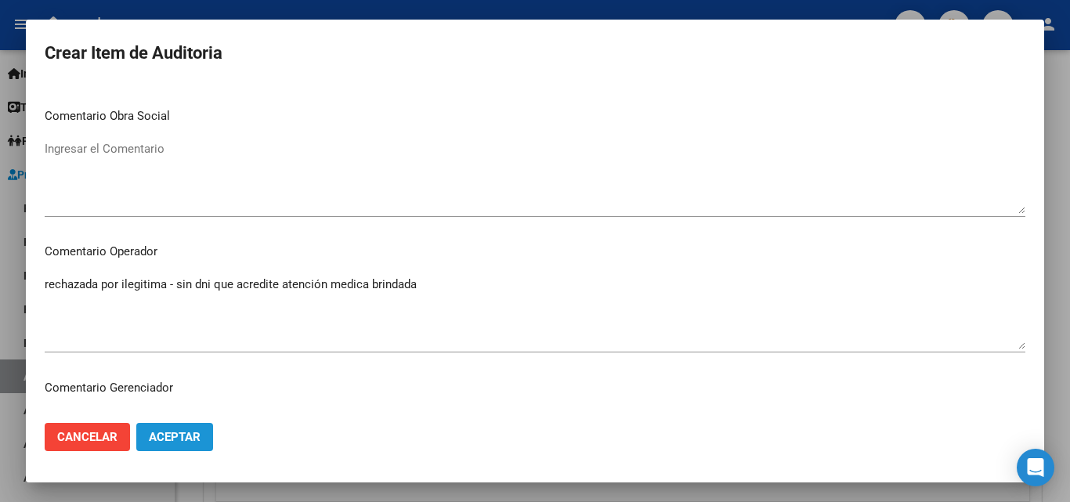
click at [180, 437] on span "Aceptar" at bounding box center [175, 437] width 52 height 14
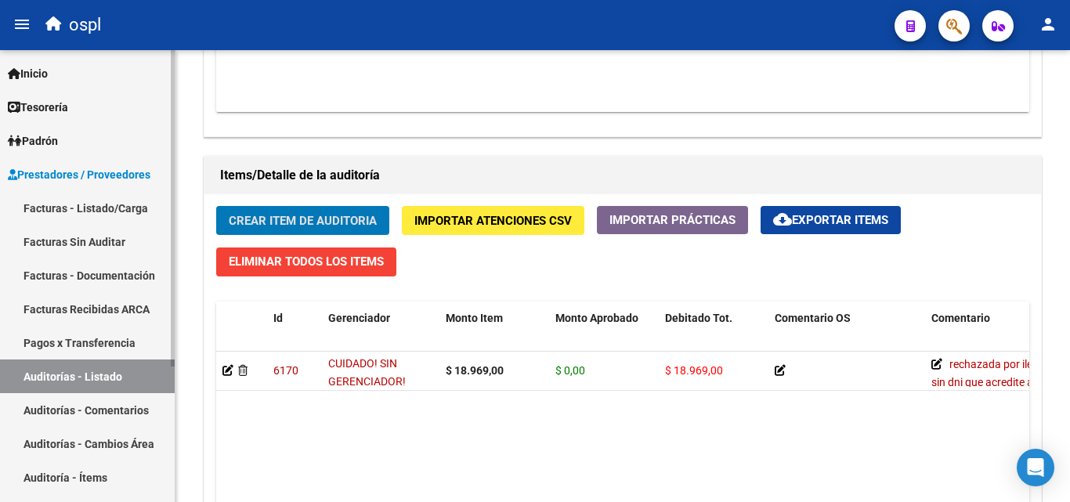
scroll to position [941, 0]
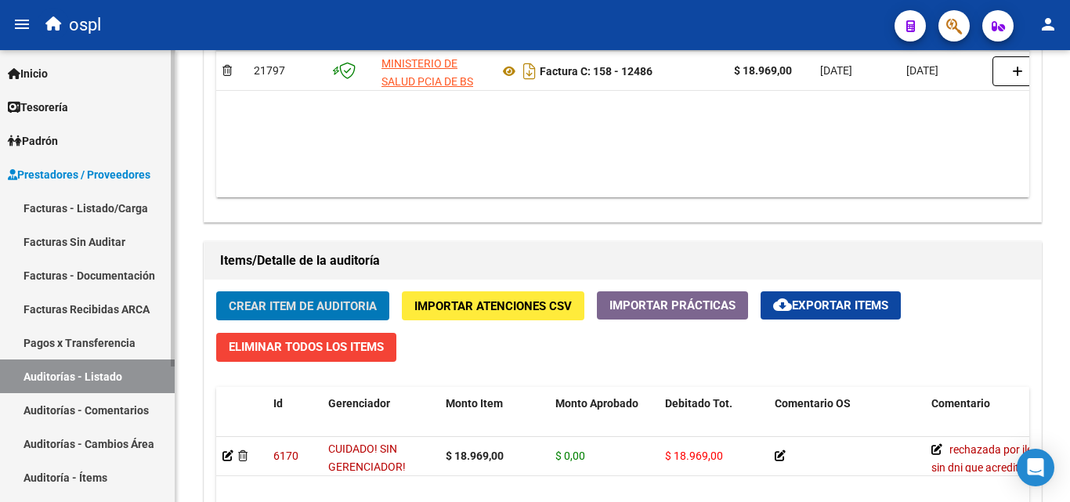
click at [118, 381] on link "Auditorías - Listado" at bounding box center [87, 377] width 175 height 34
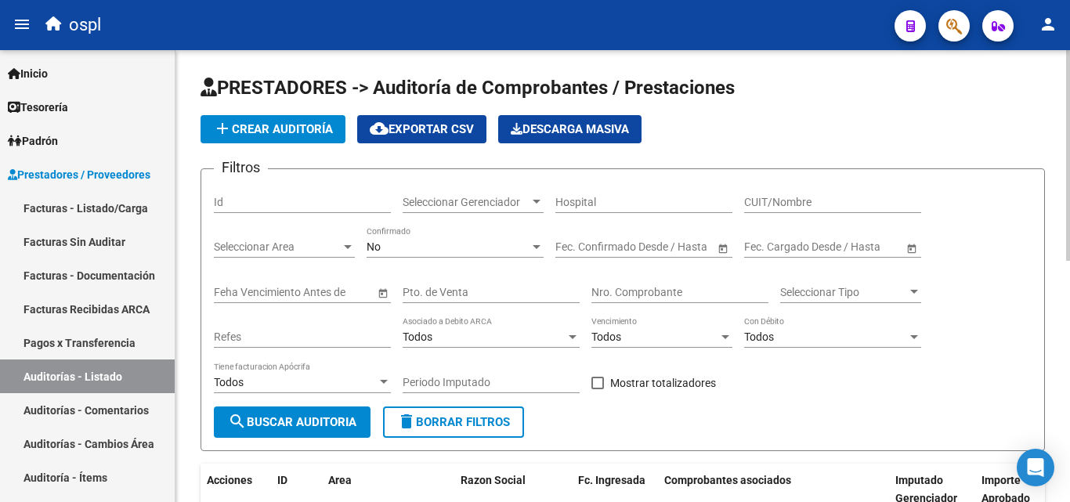
click at [641, 292] on input "Nro. Comprobante" at bounding box center [679, 292] width 177 height 13
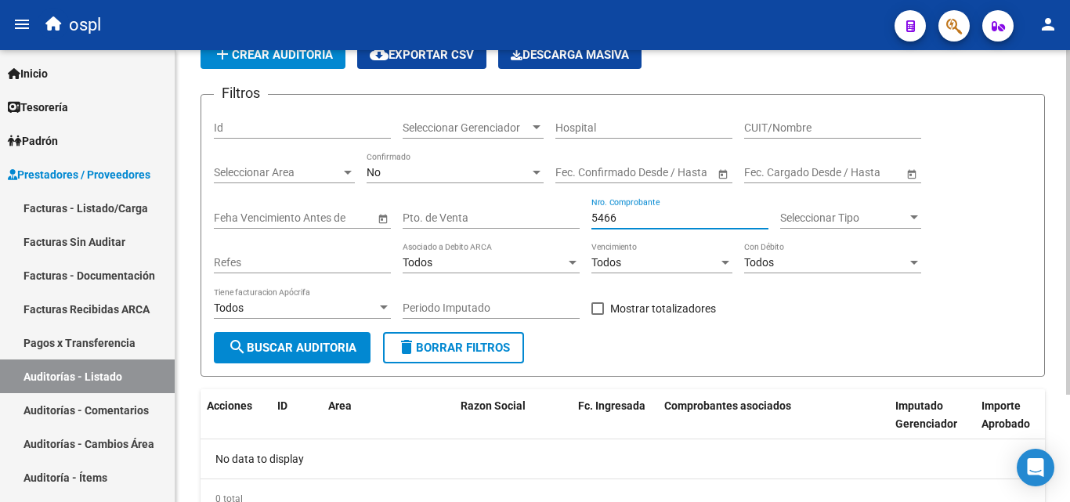
scroll to position [141, 0]
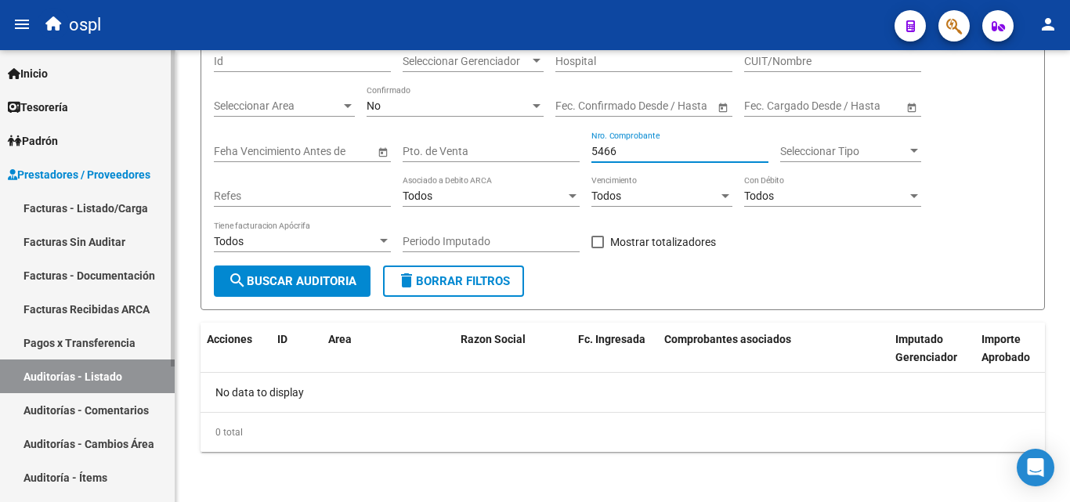
type input "5466"
click at [51, 379] on link "Auditorías - Listado" at bounding box center [87, 377] width 175 height 34
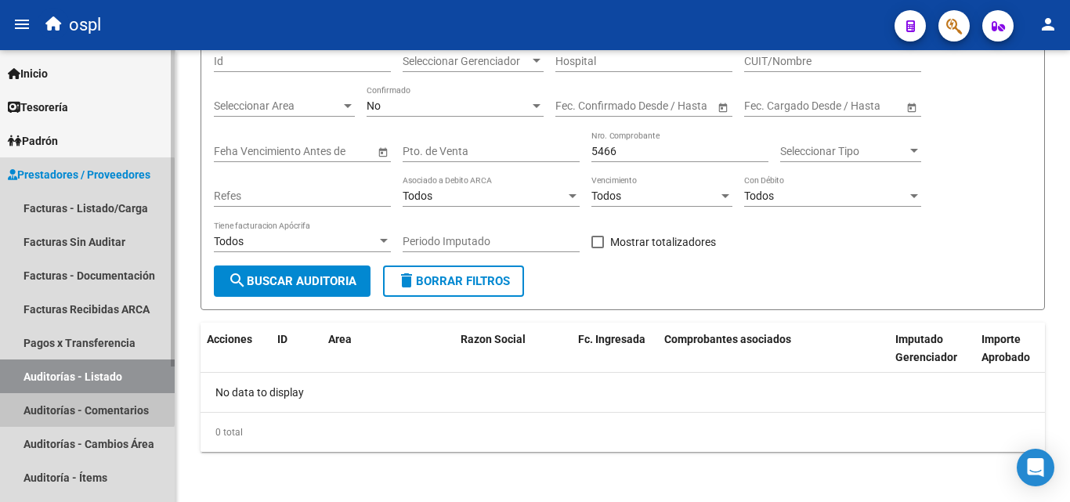
click at [61, 402] on link "Auditorías - Comentarios" at bounding box center [87, 410] width 175 height 34
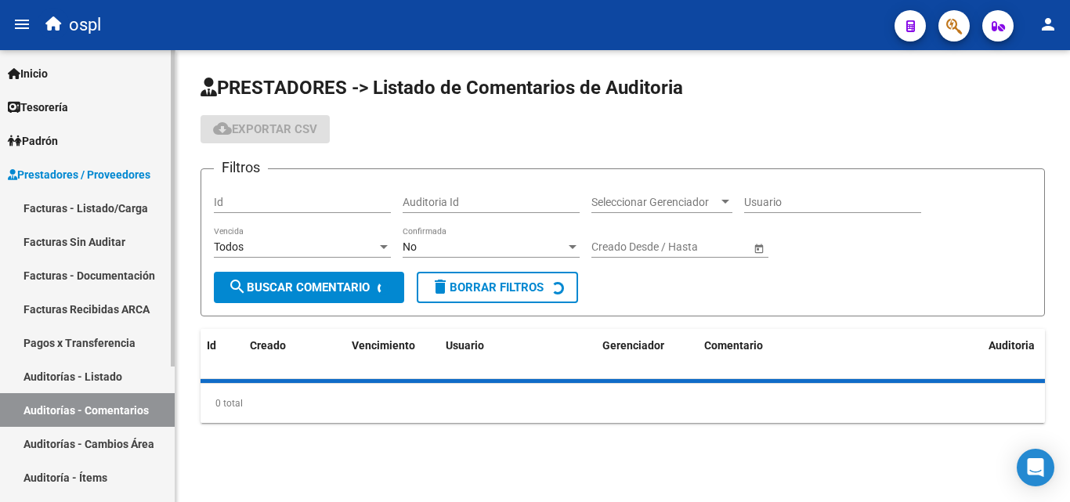
click at [79, 356] on link "Pagos x Transferencia" at bounding box center [87, 343] width 175 height 34
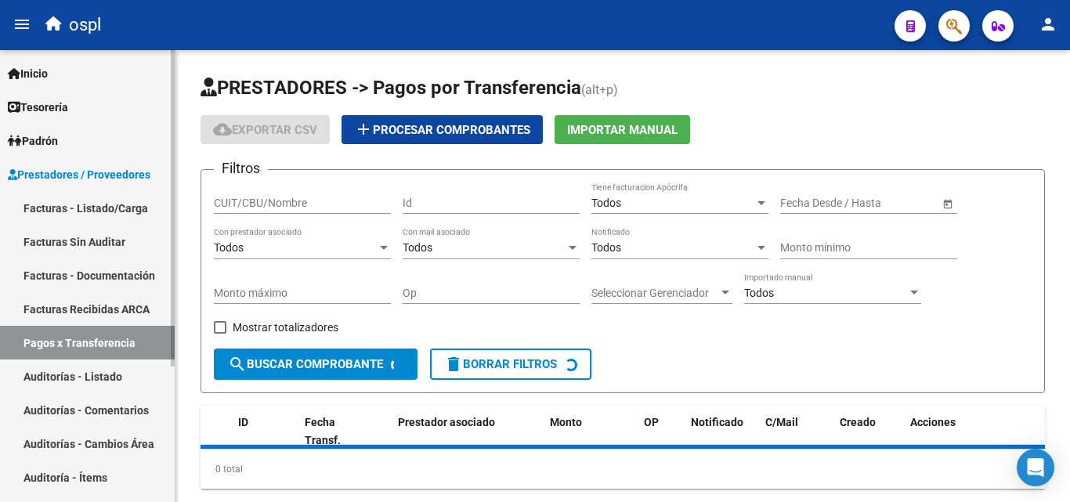
click at [87, 380] on link "Auditorías - Listado" at bounding box center [87, 377] width 175 height 34
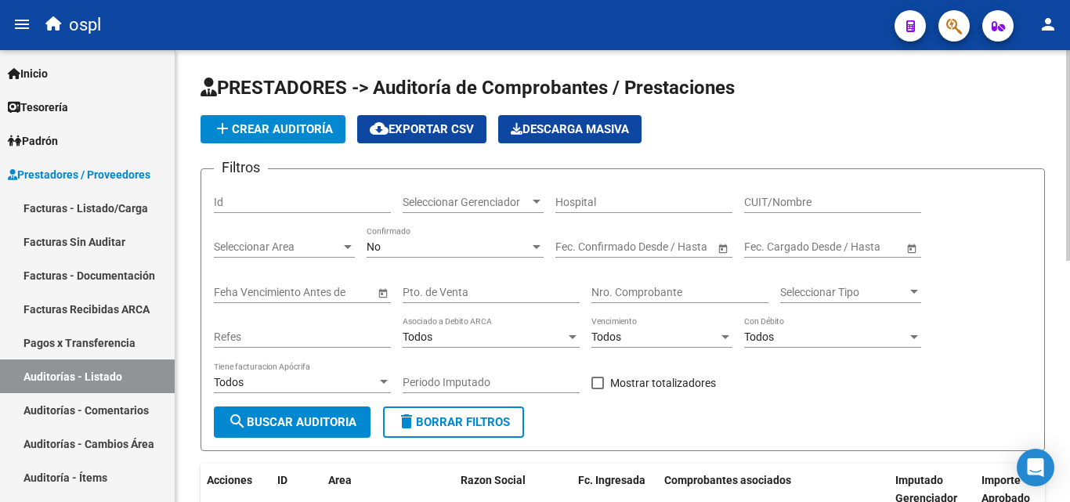
click at [617, 284] on div "Nro. Comprobante" at bounding box center [679, 287] width 177 height 31
click at [621, 299] on div "Nro. Comprobante" at bounding box center [679, 287] width 177 height 31
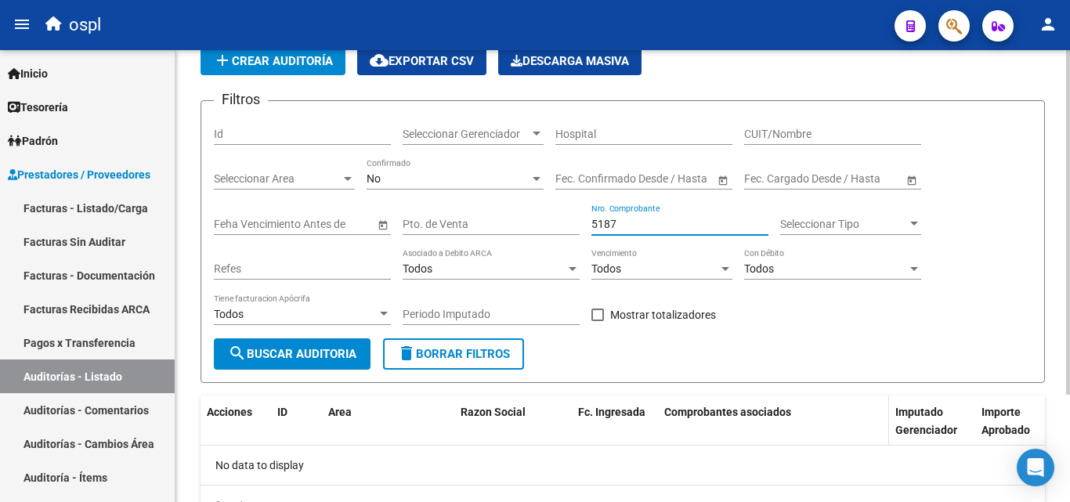
scroll to position [141, 0]
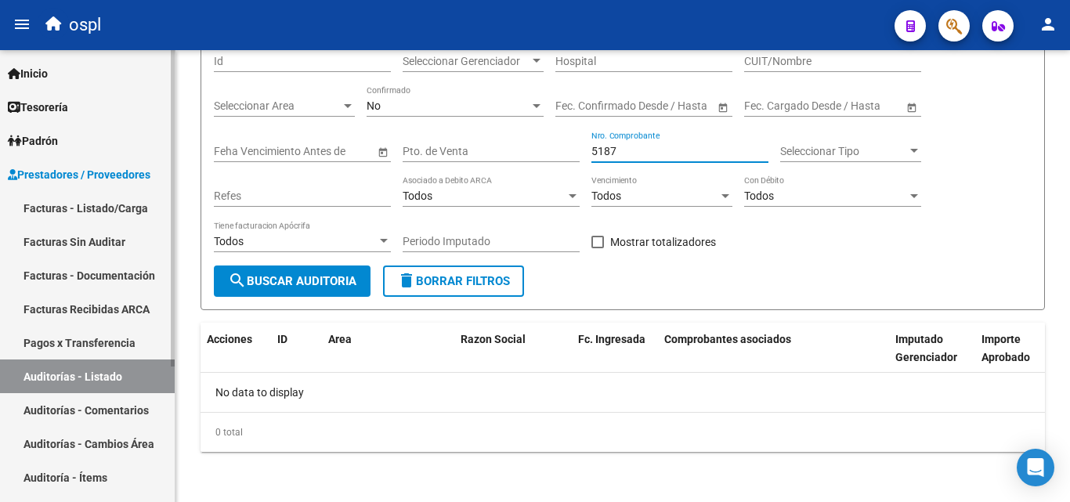
type input "5187"
click at [111, 402] on link "Auditorías - Comentarios" at bounding box center [87, 410] width 175 height 34
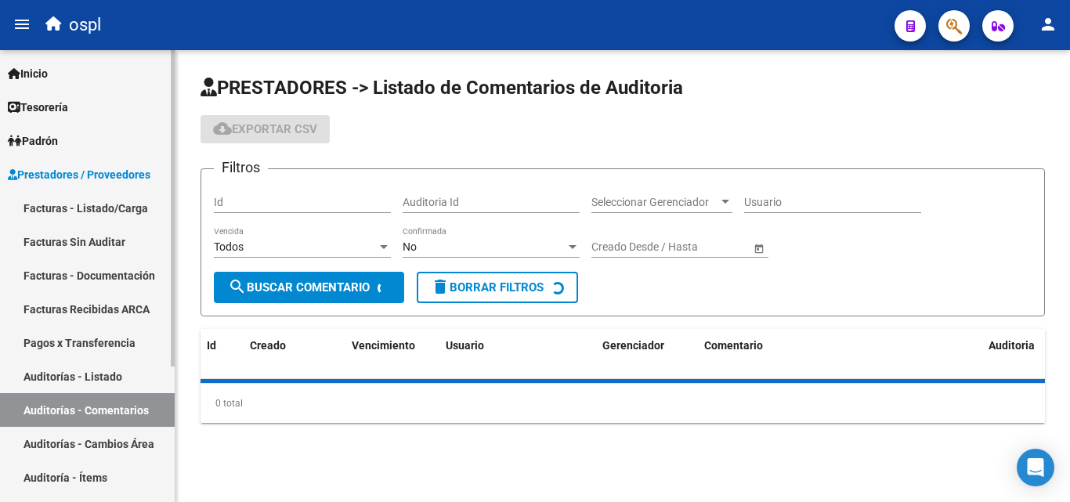
click at [110, 353] on link "Pagos x Transferencia" at bounding box center [87, 343] width 175 height 34
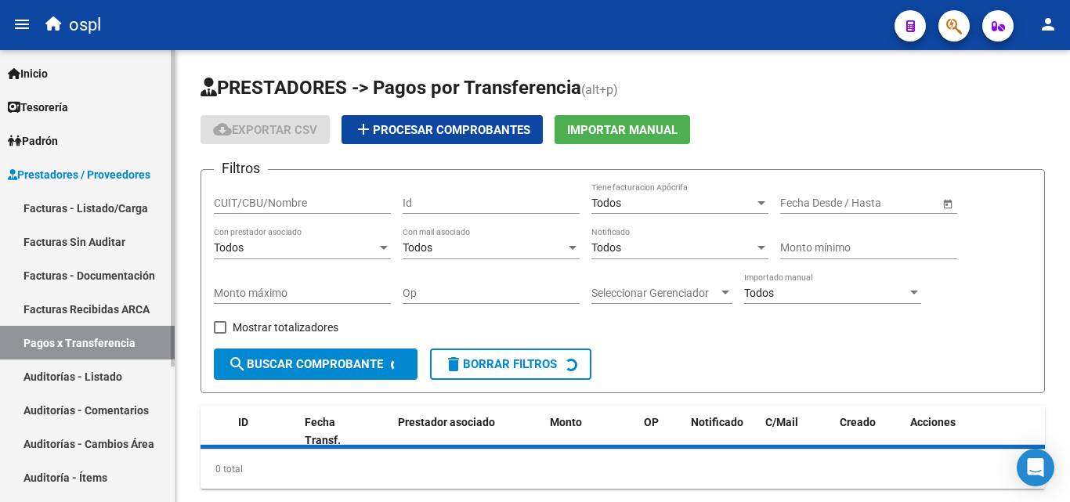
click at [106, 242] on link "Facturas Sin Auditar" at bounding box center [87, 242] width 175 height 34
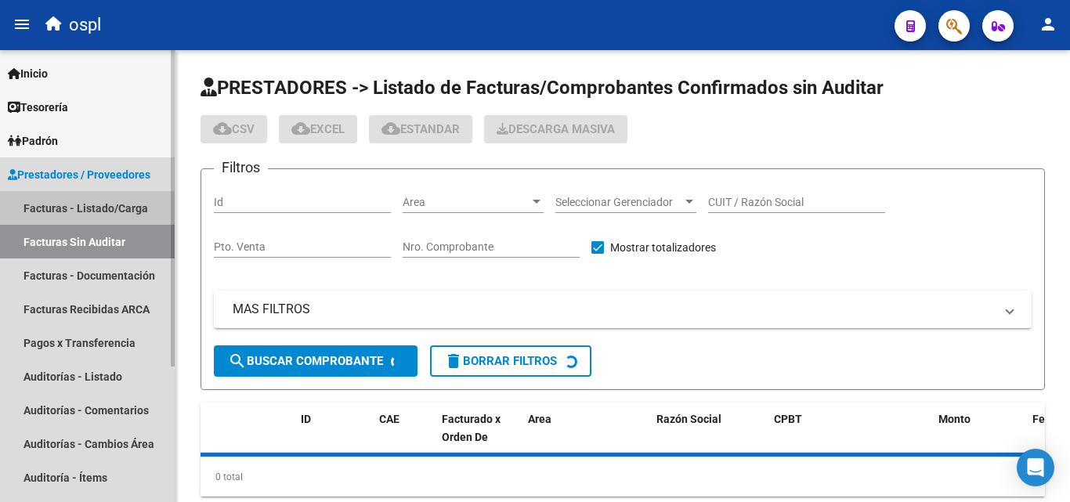
click at [104, 207] on link "Facturas - Listado/Carga" at bounding box center [87, 208] width 175 height 34
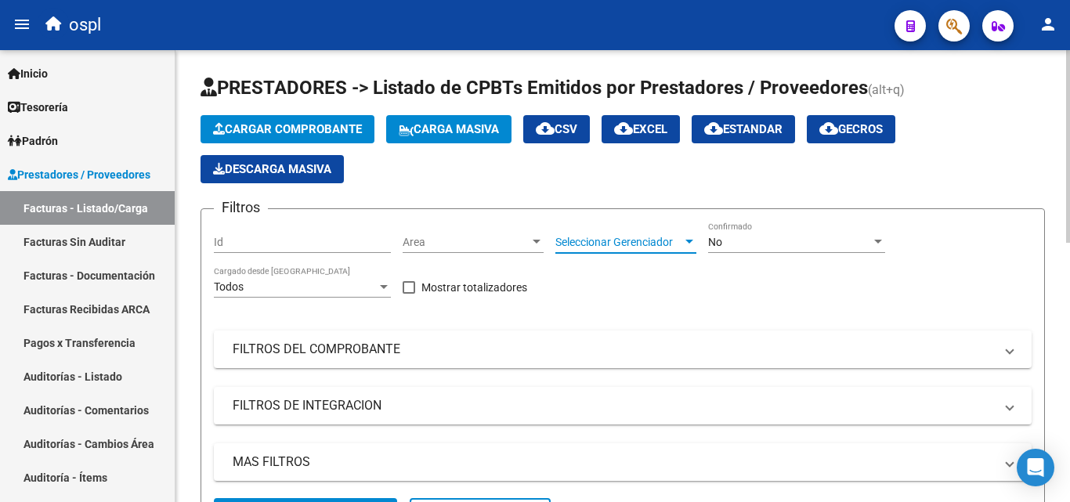
click at [636, 244] on span "Seleccionar Gerenciador" at bounding box center [618, 242] width 127 height 13
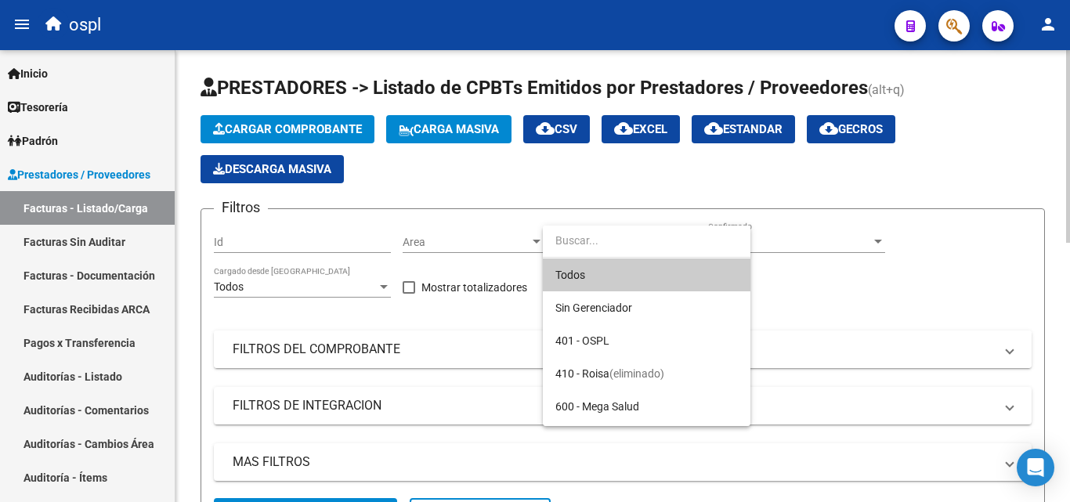
drag, startPoint x: 289, startPoint y: 347, endPoint x: 298, endPoint y: 345, distance: 8.8
click at [291, 347] on div at bounding box center [535, 251] width 1070 height 502
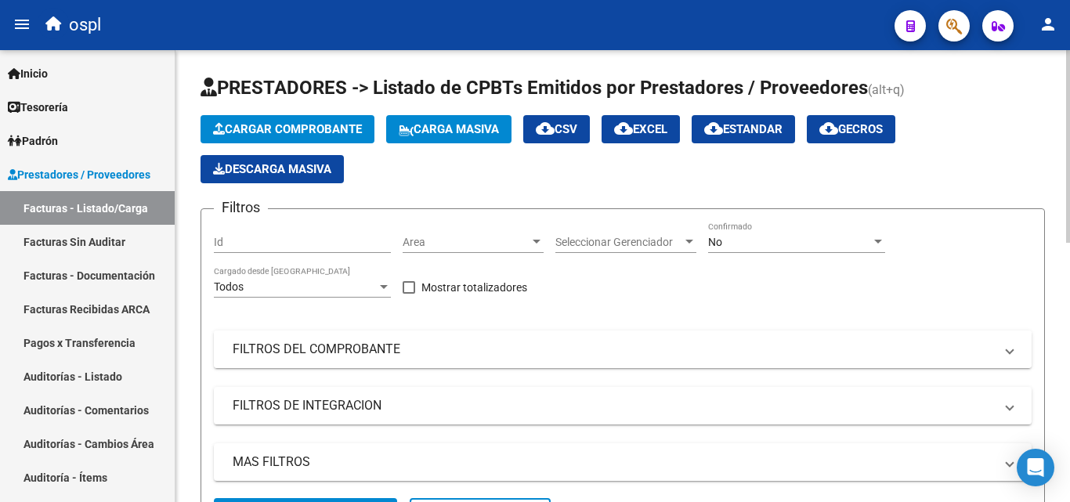
click at [307, 345] on mat-panel-title "FILTROS DEL COMPROBANTE" at bounding box center [613, 349] width 761 height 17
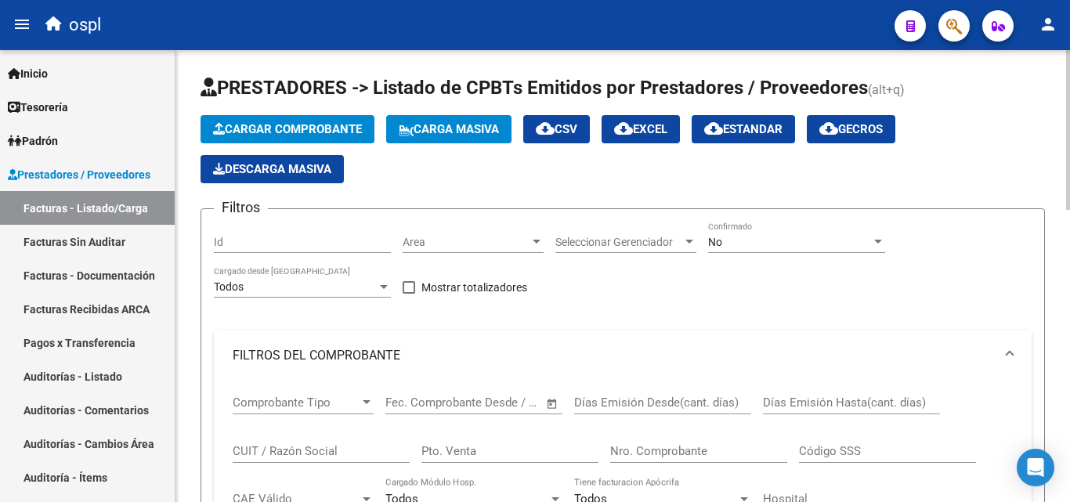
click at [713, 240] on span "No" at bounding box center [715, 242] width 14 height 13
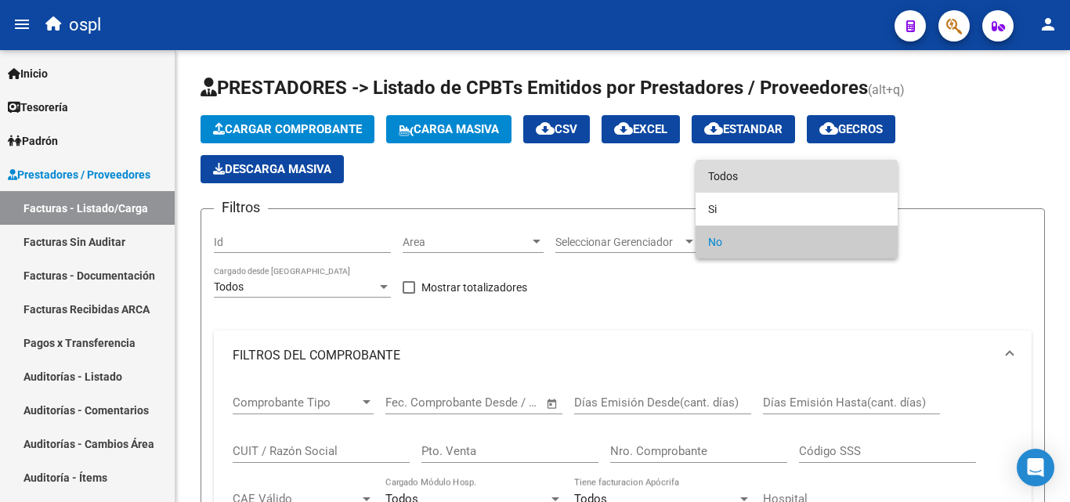
click at [719, 173] on span "Todos" at bounding box center [796, 176] width 177 height 33
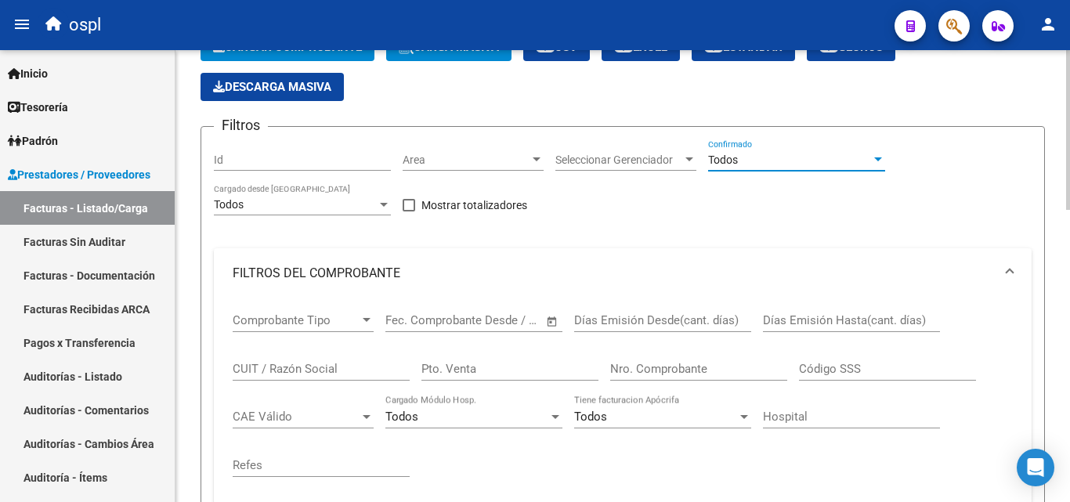
scroll to position [157, 0]
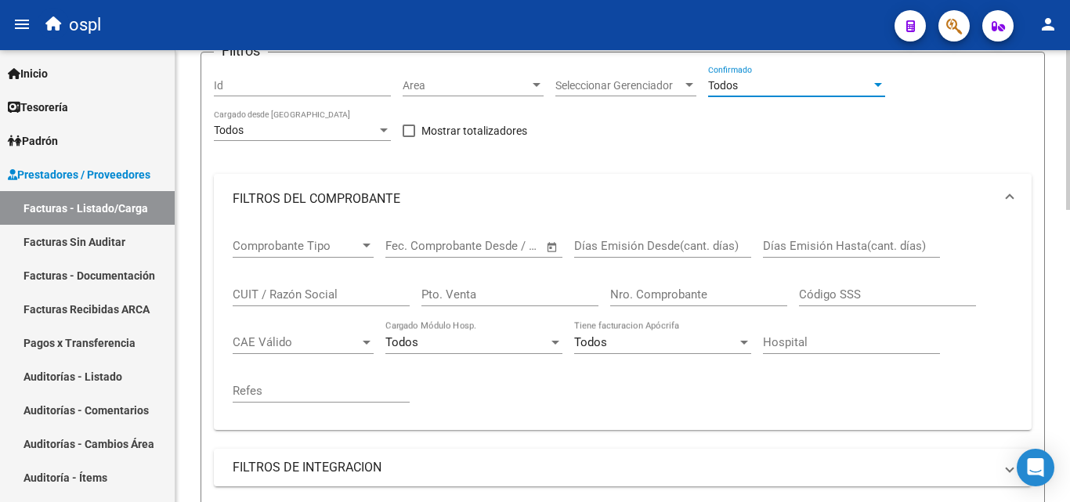
click at [655, 283] on div "Nro. Comprobante" at bounding box center [698, 290] width 177 height 34
click at [655, 292] on input "Nro. Comprobante" at bounding box center [698, 294] width 177 height 14
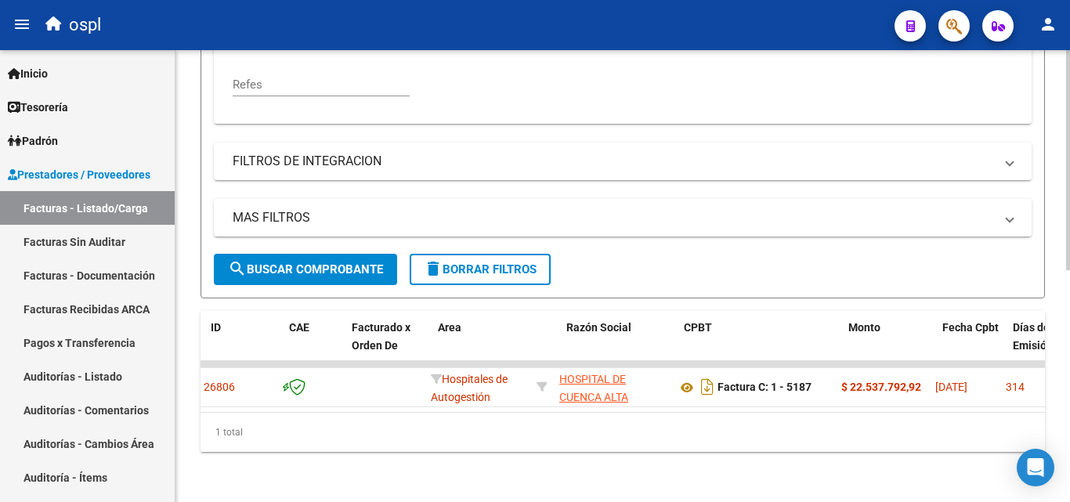
scroll to position [0, 0]
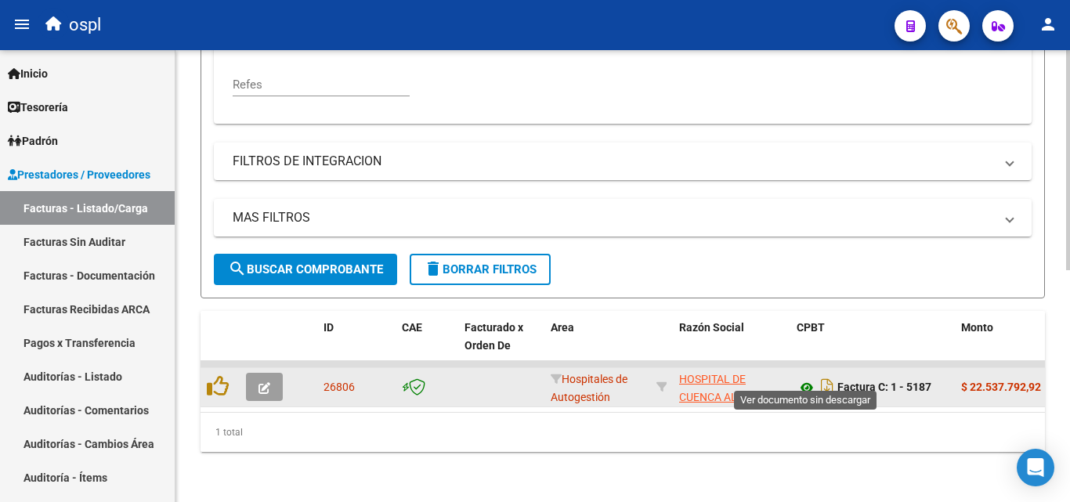
click at [806, 378] on icon at bounding box center [807, 387] width 20 height 19
click at [826, 374] on icon "Descargar documento" at bounding box center [827, 386] width 20 height 25
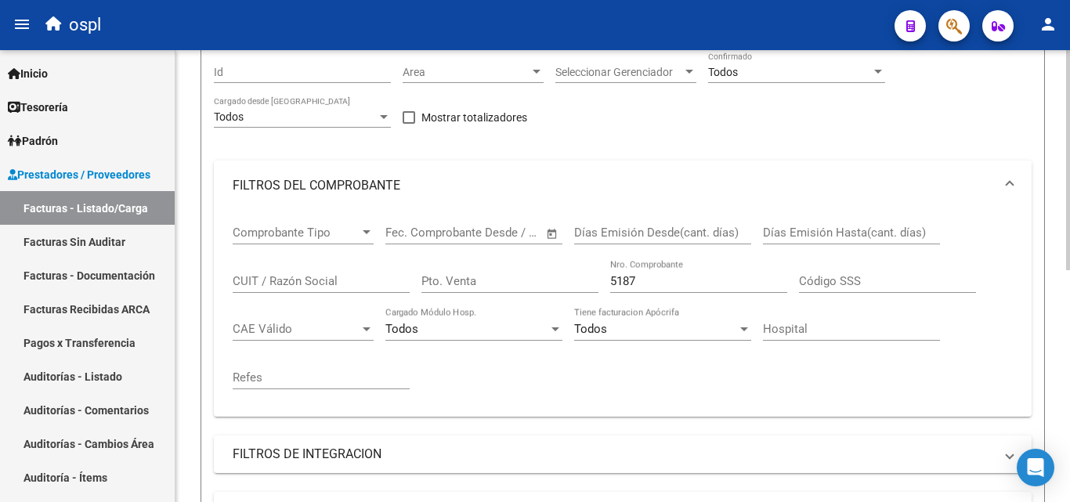
scroll to position [162, 0]
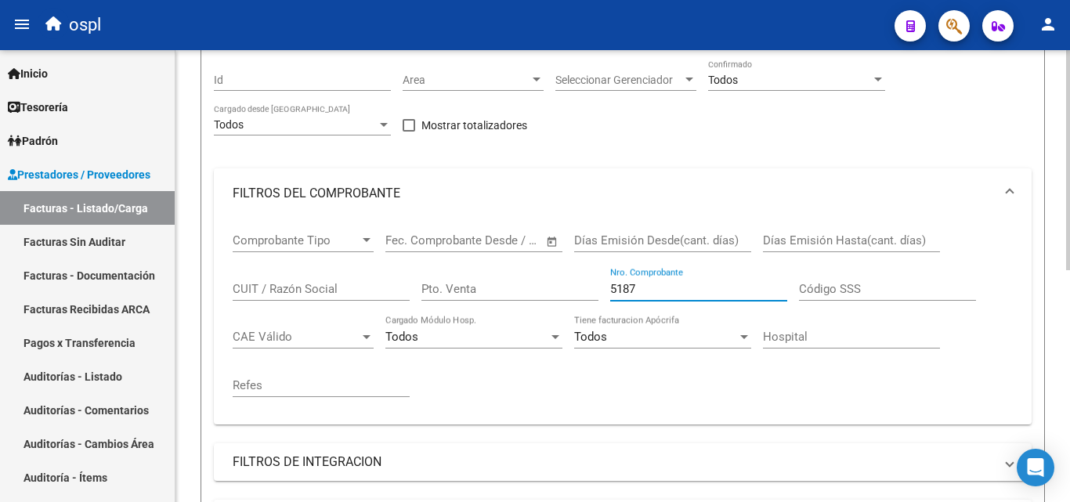
drag, startPoint x: 644, startPoint y: 288, endPoint x: 550, endPoint y: 294, distance: 94.2
click at [551, 296] on div "Comprobante Tipo Comprobante Tipo Fecha inicio – Fecha fin Fec. Comprobante Des…" at bounding box center [623, 315] width 780 height 193
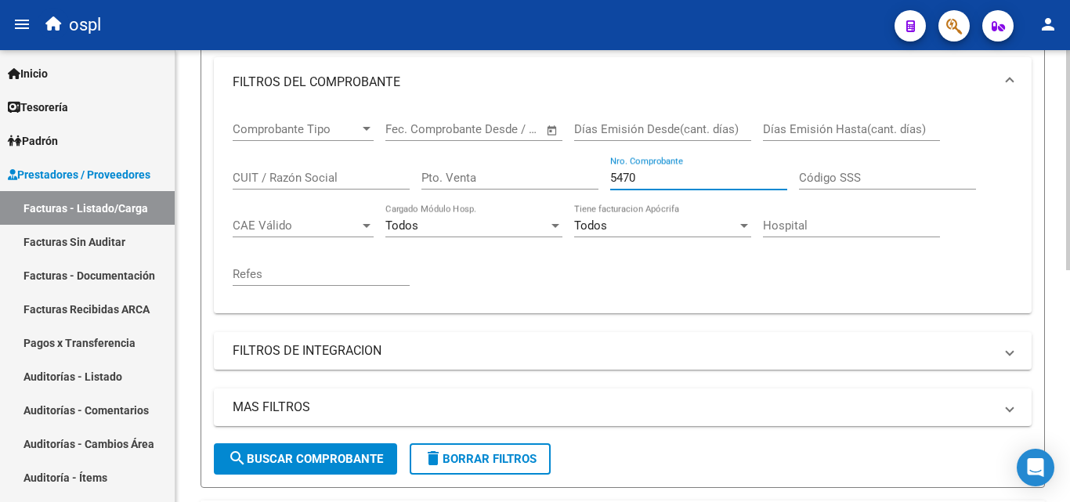
scroll to position [476, 0]
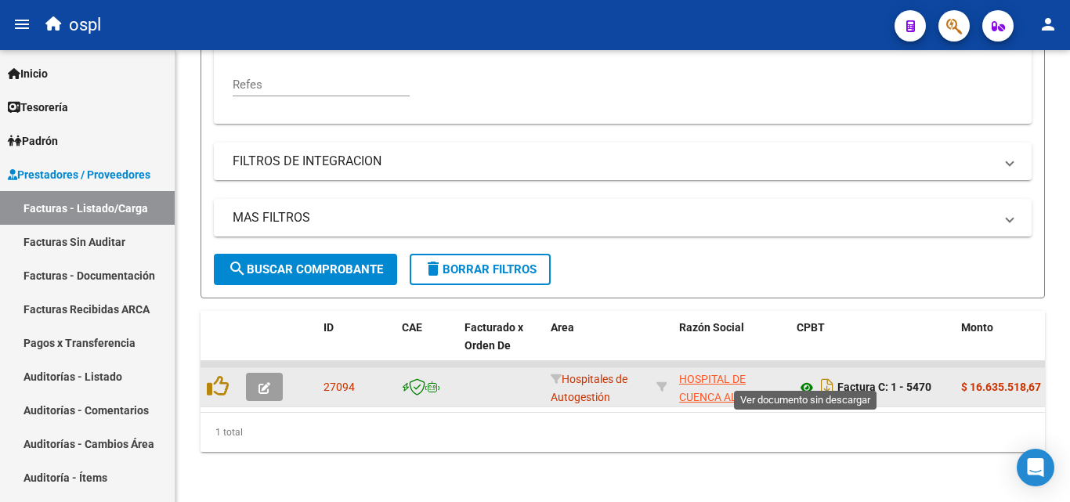
click at [811, 378] on icon at bounding box center [807, 387] width 20 height 19
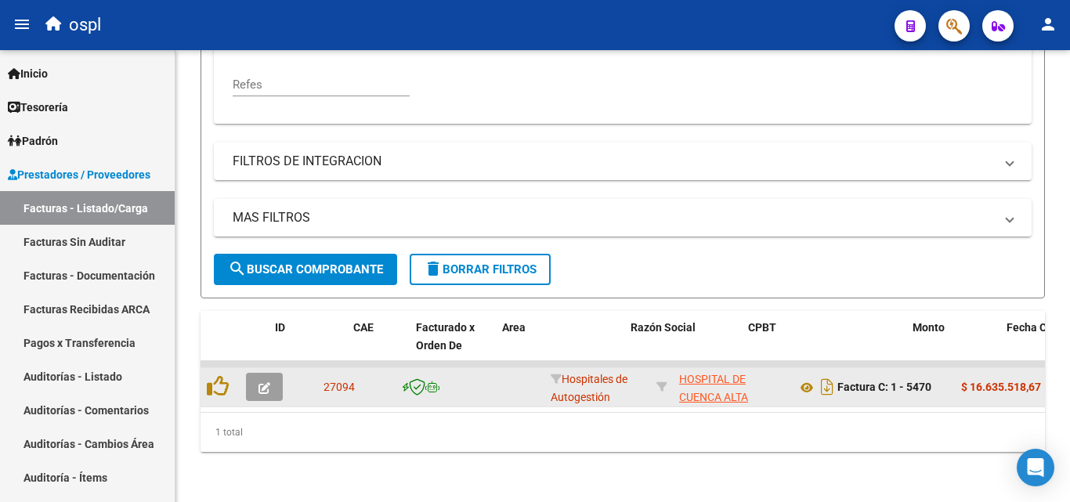
drag, startPoint x: 976, startPoint y: 378, endPoint x: 1040, endPoint y: 375, distance: 63.5
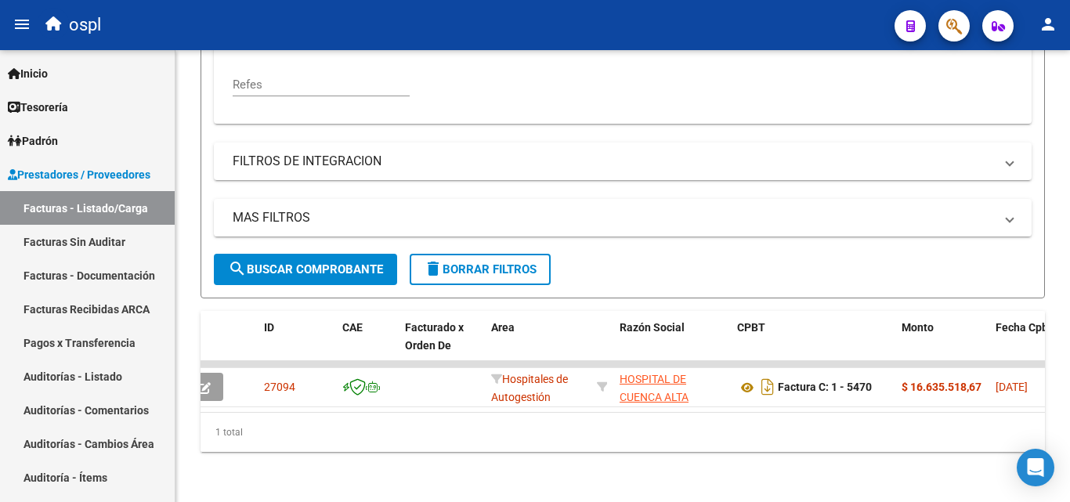
click at [830, 460] on div "Video tutorial PRESTADORES -> Listado de CPBTs Emitidos por Prestadores / Prove…" at bounding box center [622, 44] width 895 height 915
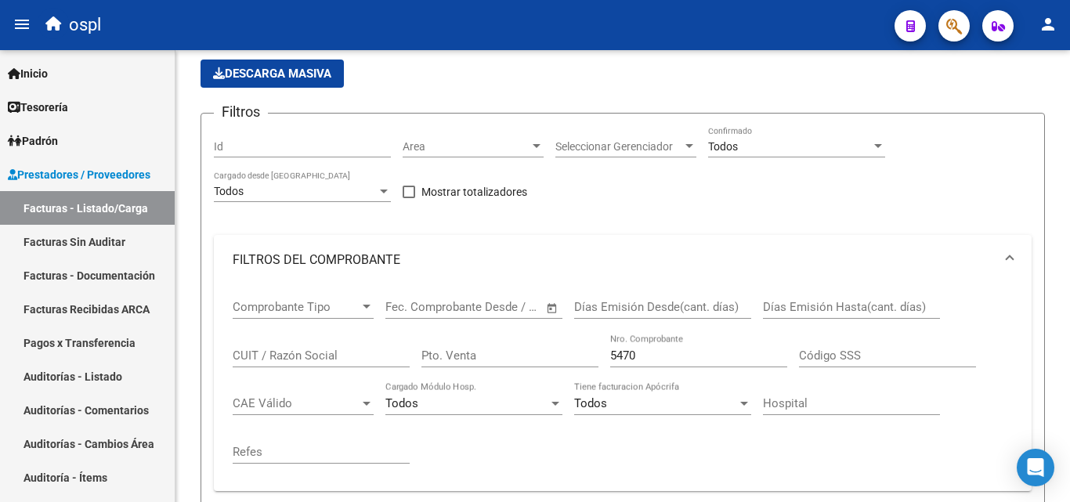
scroll to position [240, 0]
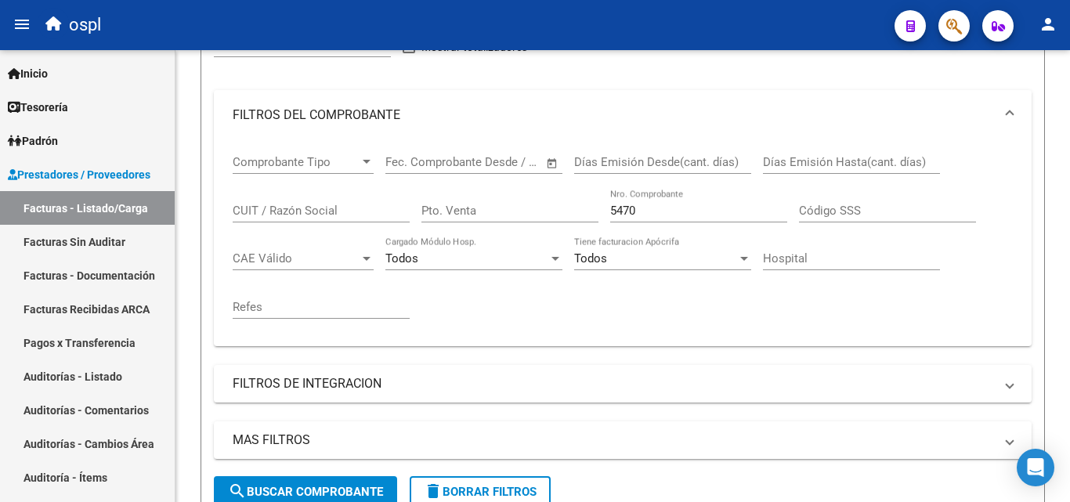
drag, startPoint x: 671, startPoint y: 209, endPoint x: 578, endPoint y: 218, distance: 92.8
click at [578, 218] on div "Comprobante Tipo Comprobante Tipo Fecha inicio – Fecha fin Fec. Comprobante Des…" at bounding box center [623, 236] width 780 height 193
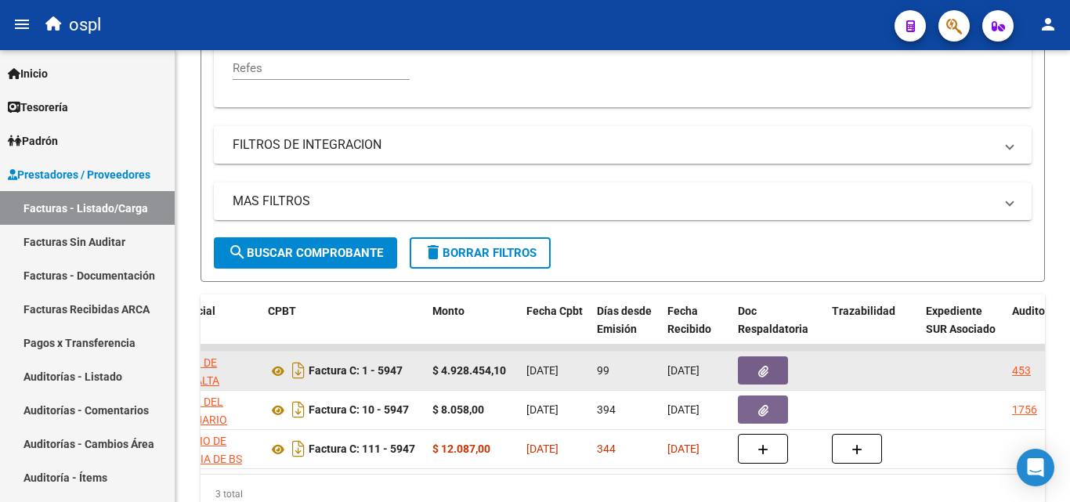
scroll to position [0, 525]
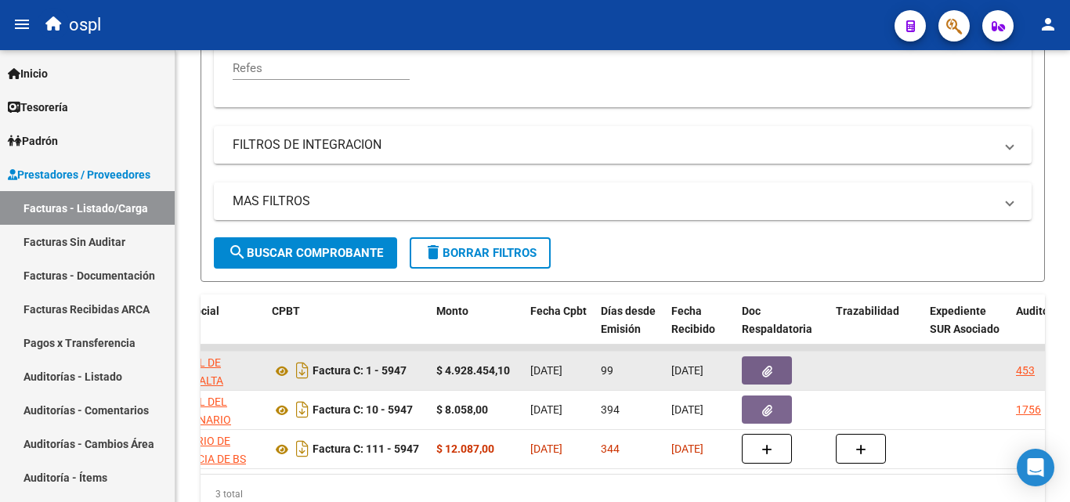
click at [762, 374] on icon "button" at bounding box center [767, 372] width 10 height 12
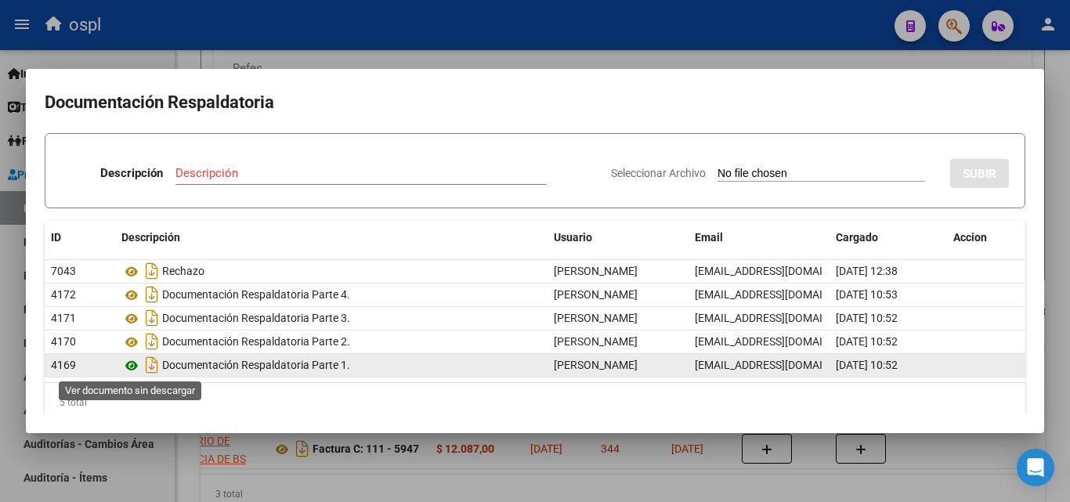
click at [135, 363] on icon at bounding box center [131, 365] width 20 height 19
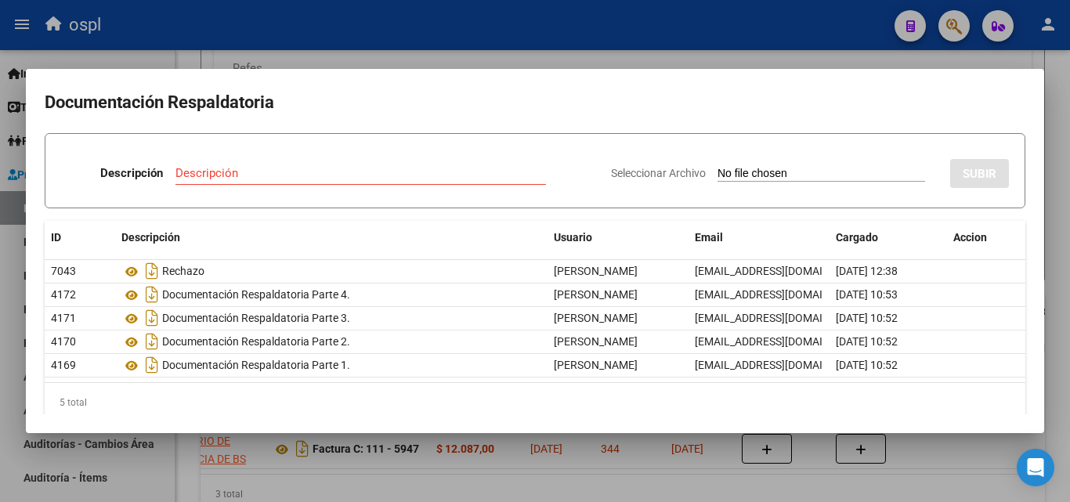
click at [840, 44] on div at bounding box center [535, 251] width 1070 height 502
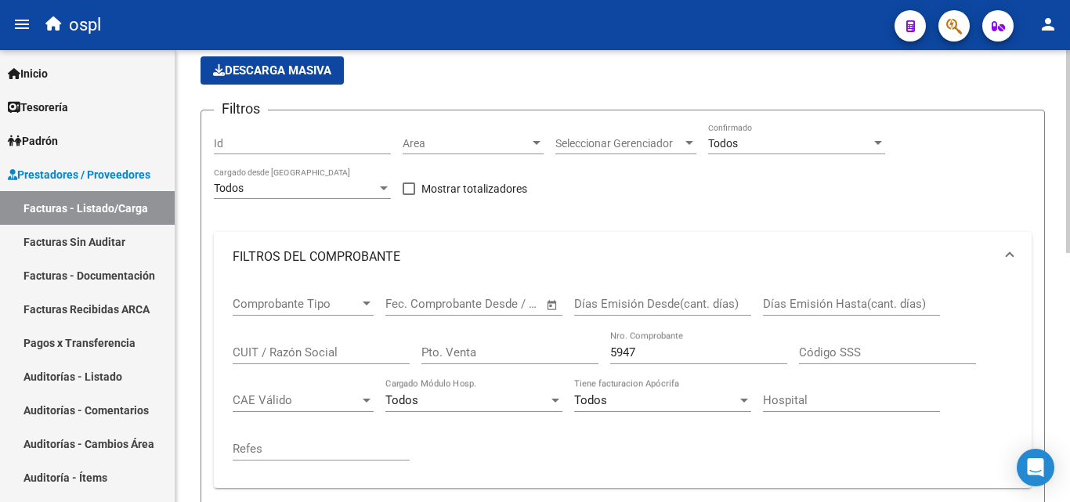
scroll to position [88, 0]
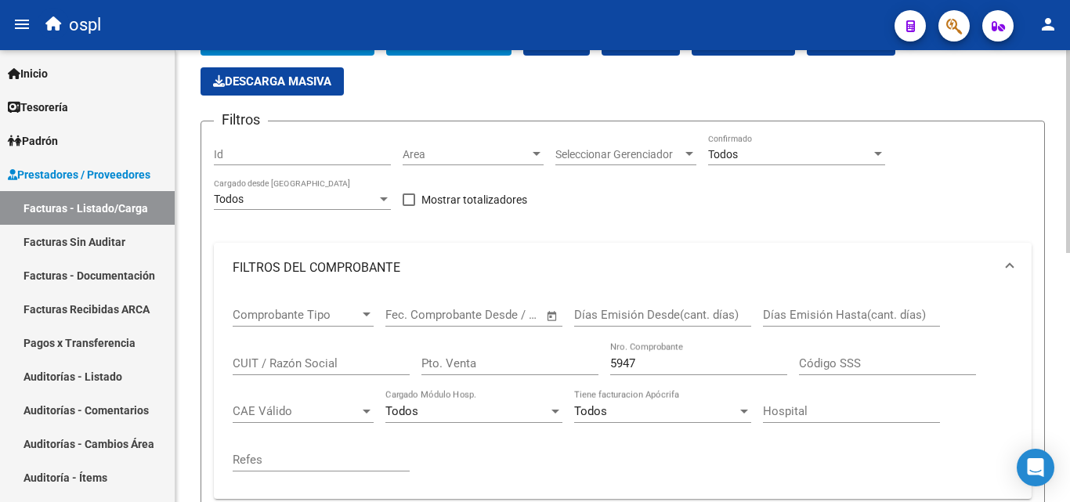
drag, startPoint x: 650, startPoint y: 367, endPoint x: 562, endPoint y: 356, distance: 89.1
click at [563, 361] on div "Comprobante Tipo Comprobante Tipo Fecha inicio – Fecha fin Fec. Comprobante Des…" at bounding box center [623, 389] width 780 height 193
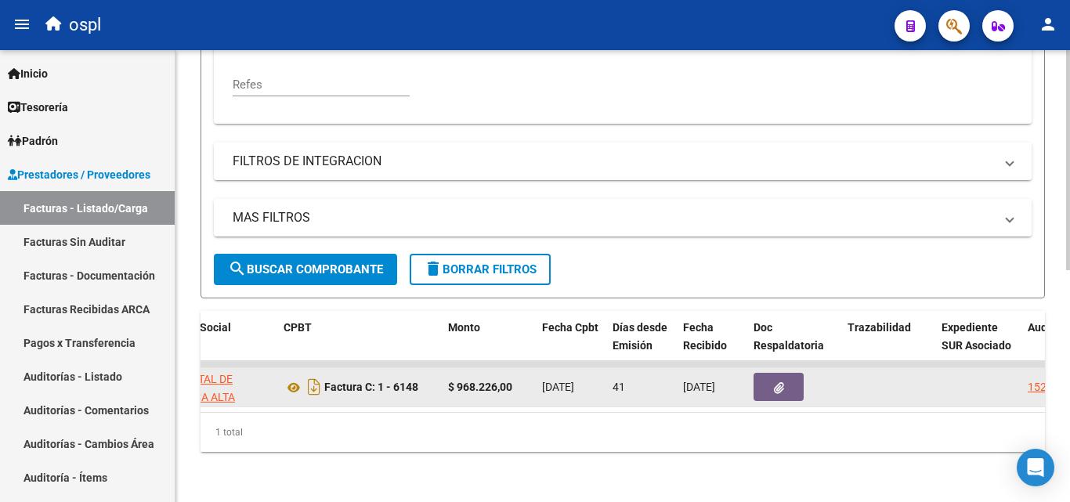
scroll to position [0, 521]
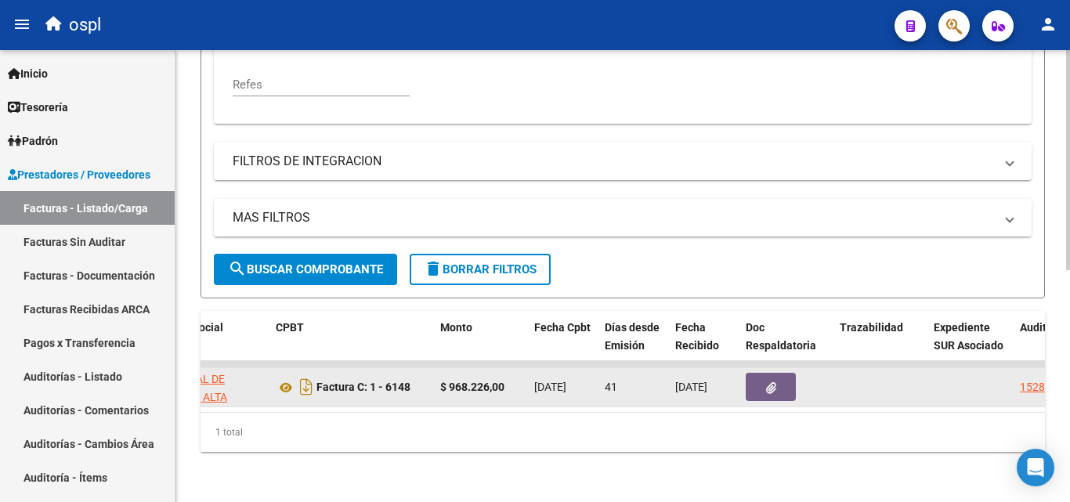
click at [771, 382] on icon "button" at bounding box center [771, 388] width 10 height 12
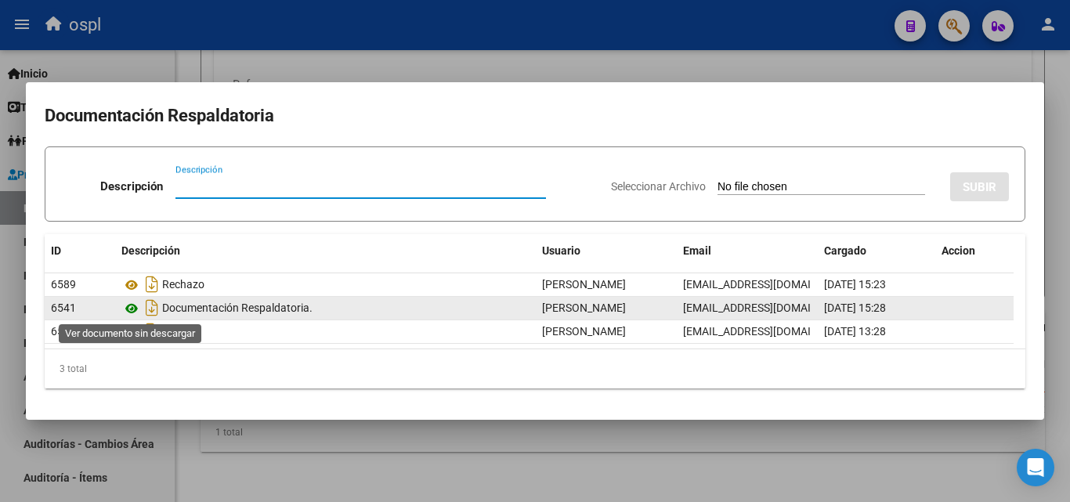
click at [136, 309] on icon at bounding box center [131, 308] width 20 height 19
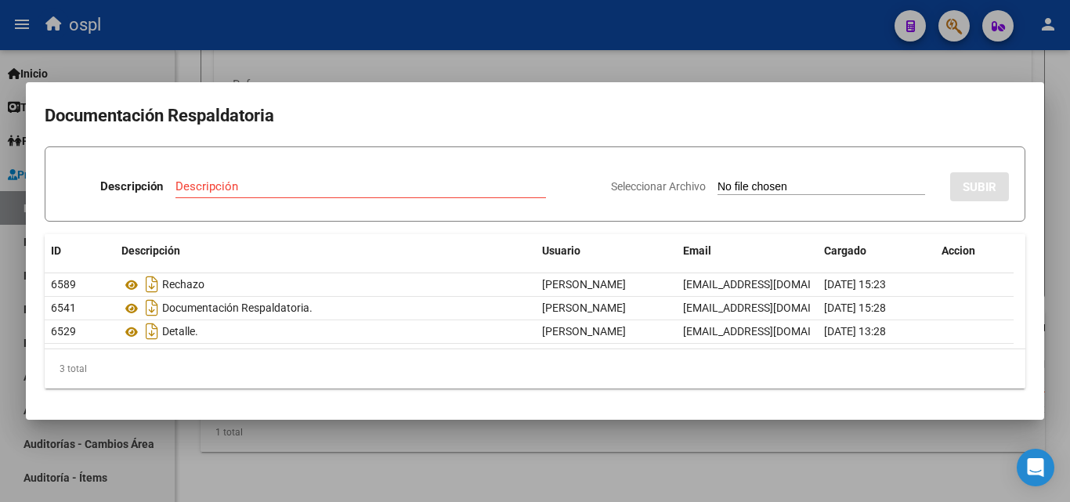
click at [830, 78] on div at bounding box center [535, 251] width 1070 height 502
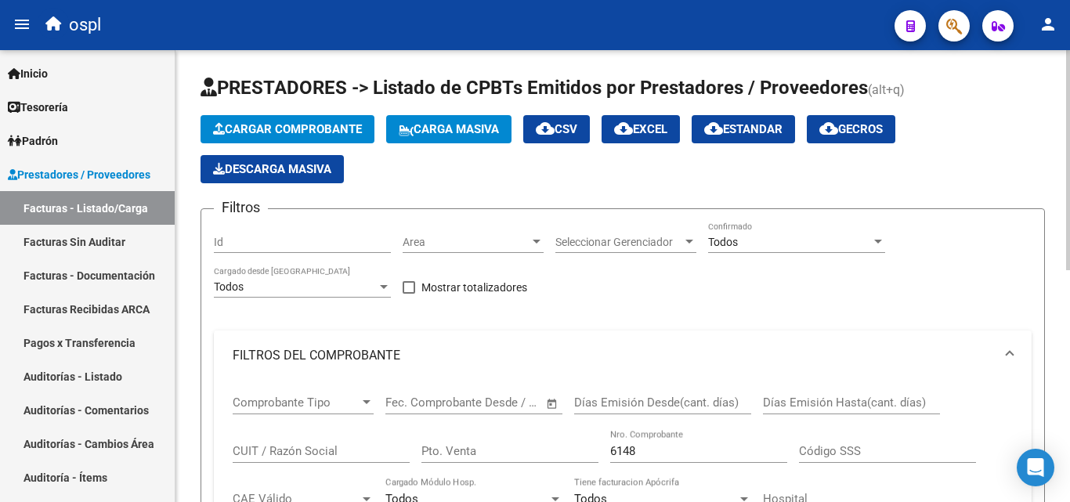
scroll to position [157, 0]
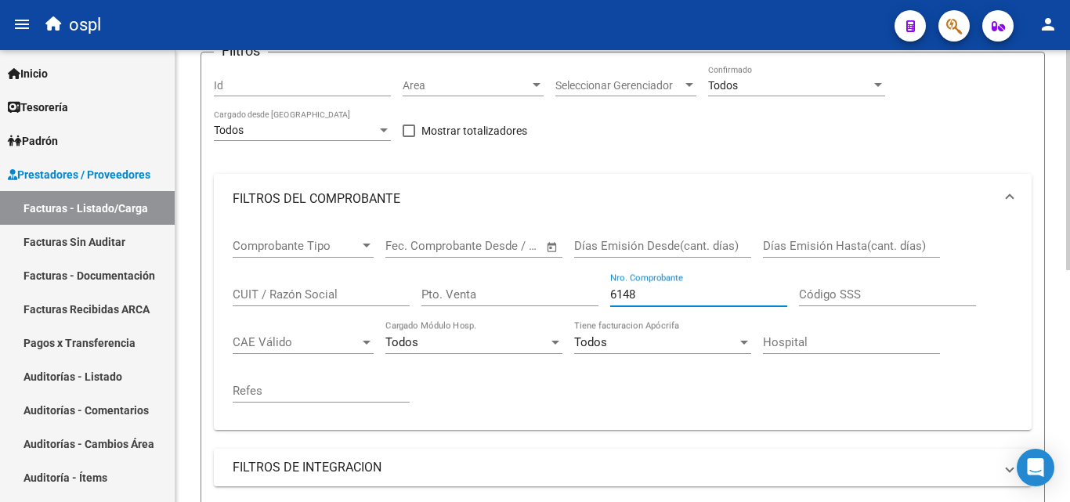
drag, startPoint x: 667, startPoint y: 297, endPoint x: 584, endPoint y: 292, distance: 84.0
click at [584, 292] on div "Comprobante Tipo Comprobante Tipo Fecha inicio – Fecha fin Fec. Comprobante Des…" at bounding box center [623, 320] width 780 height 193
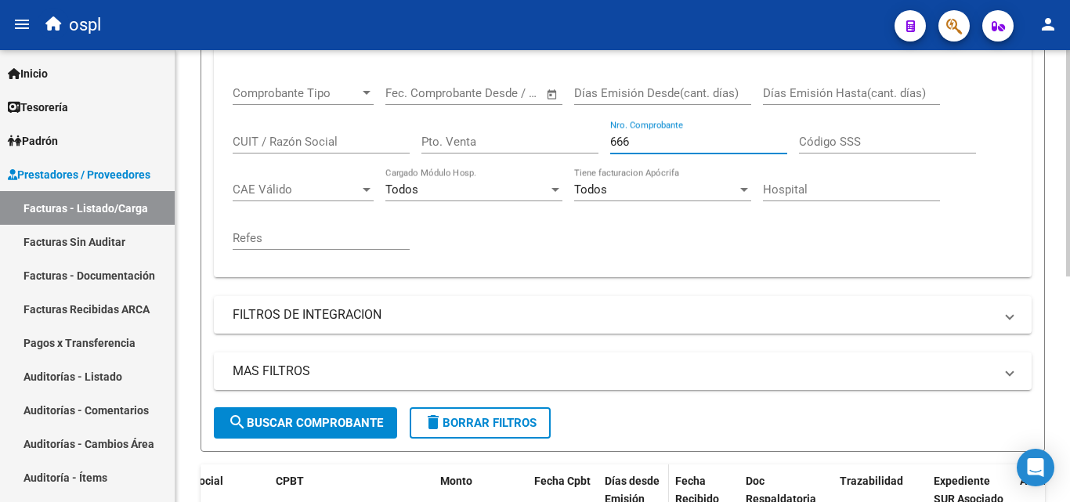
scroll to position [451, 0]
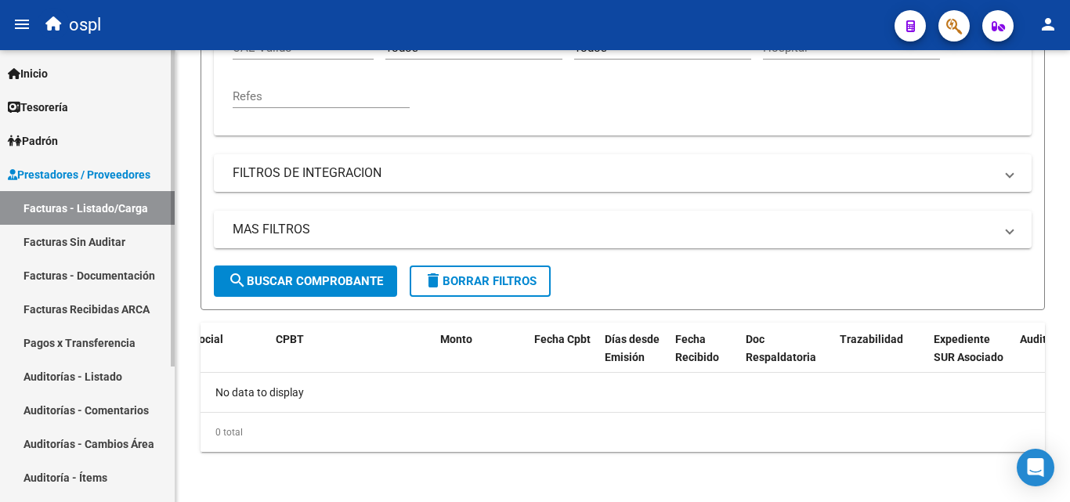
type input "666"
click at [62, 245] on link "Facturas Sin Auditar" at bounding box center [87, 242] width 175 height 34
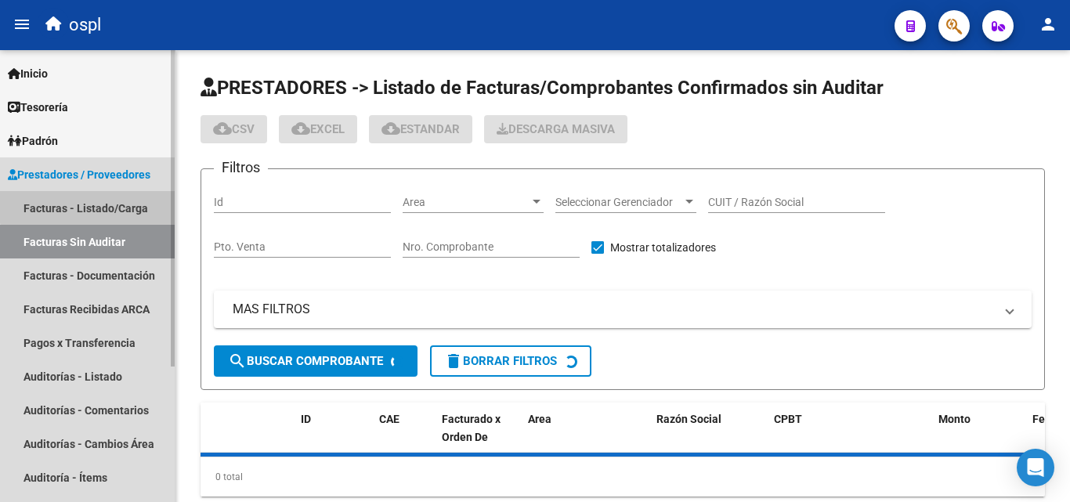
click at [89, 203] on link "Facturas - Listado/Carga" at bounding box center [87, 208] width 175 height 34
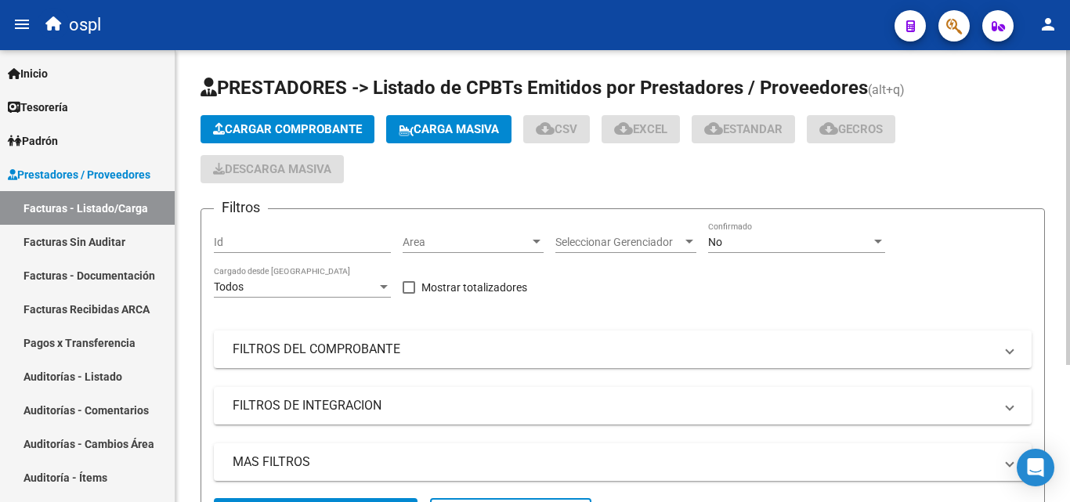
click at [732, 231] on div "No Confirmado" at bounding box center [796, 237] width 177 height 31
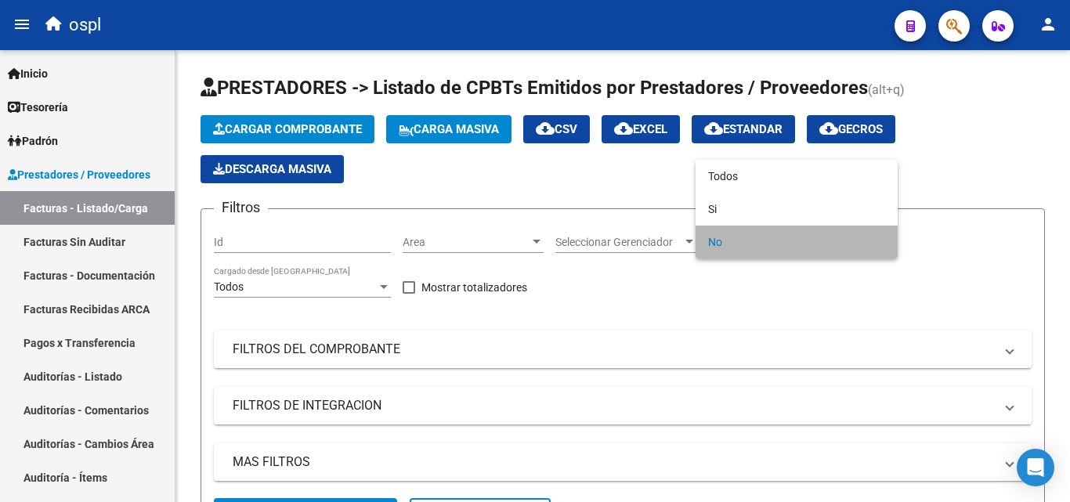
click at [729, 240] on span "No" at bounding box center [796, 242] width 177 height 33
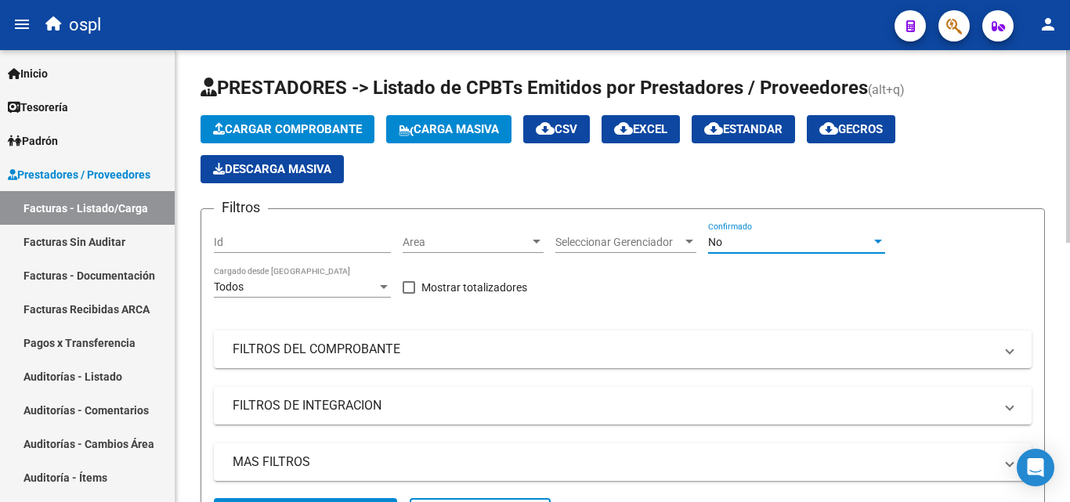
click at [724, 231] on div "No Confirmado" at bounding box center [796, 237] width 177 height 31
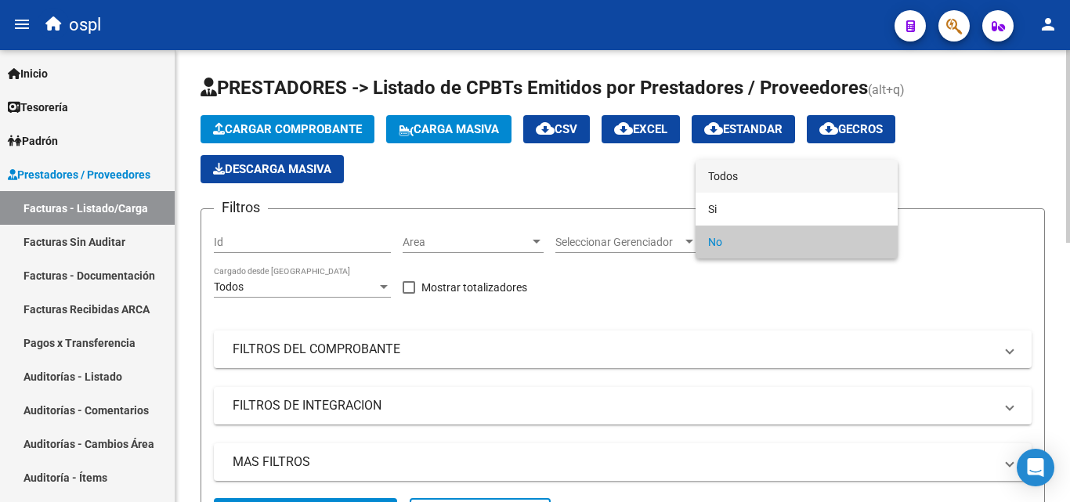
click at [731, 175] on span "Todos" at bounding box center [796, 176] width 177 height 33
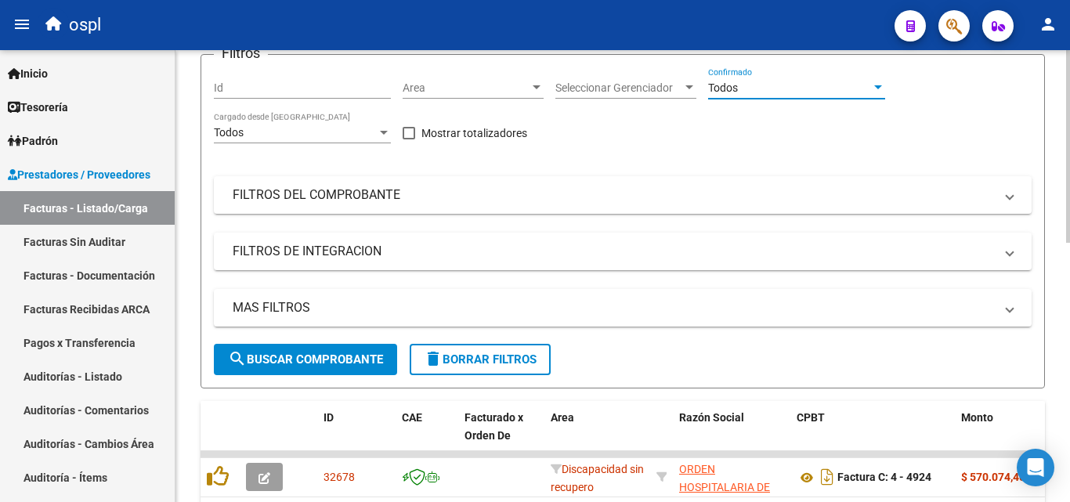
scroll to position [157, 0]
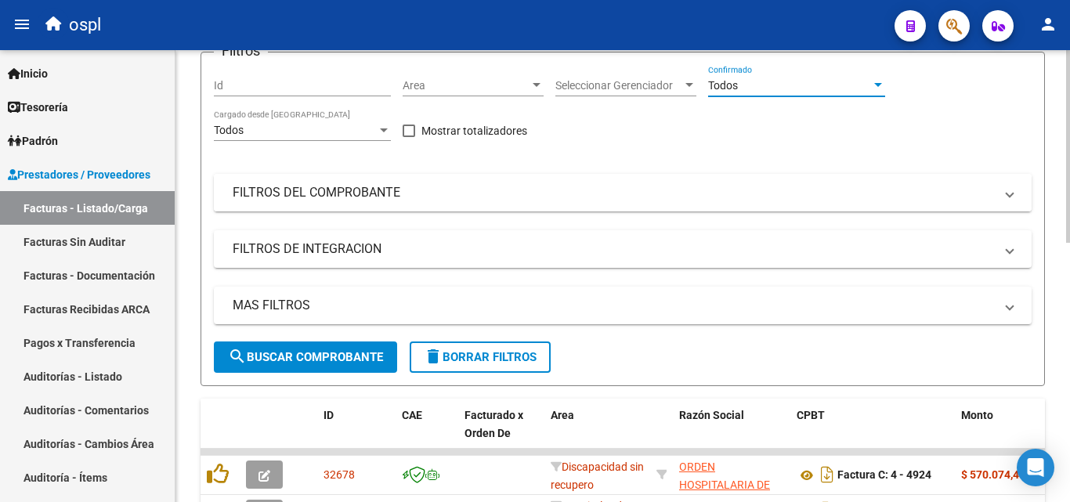
click at [428, 193] on mat-panel-title "FILTROS DEL COMPROBANTE" at bounding box center [613, 192] width 761 height 17
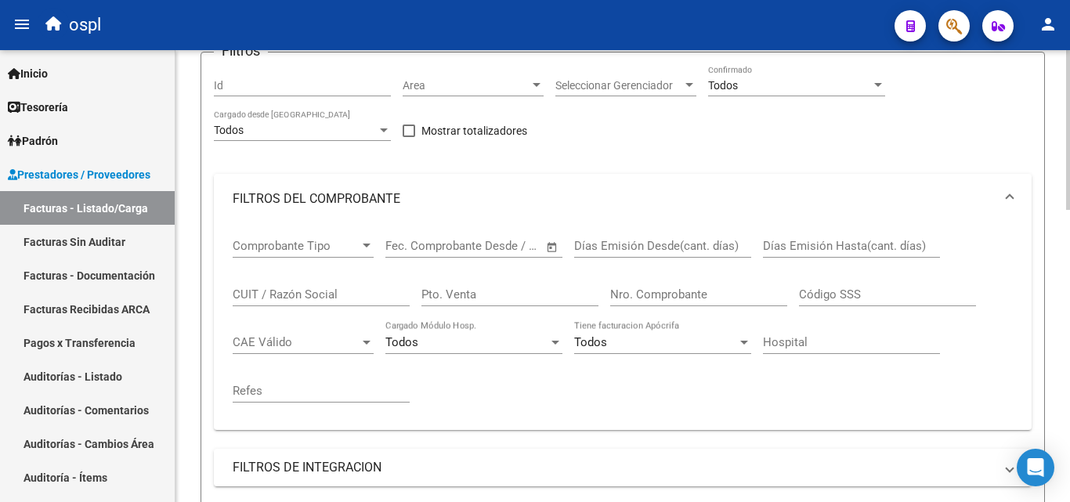
click at [654, 298] on input "Nro. Comprobante" at bounding box center [698, 294] width 177 height 14
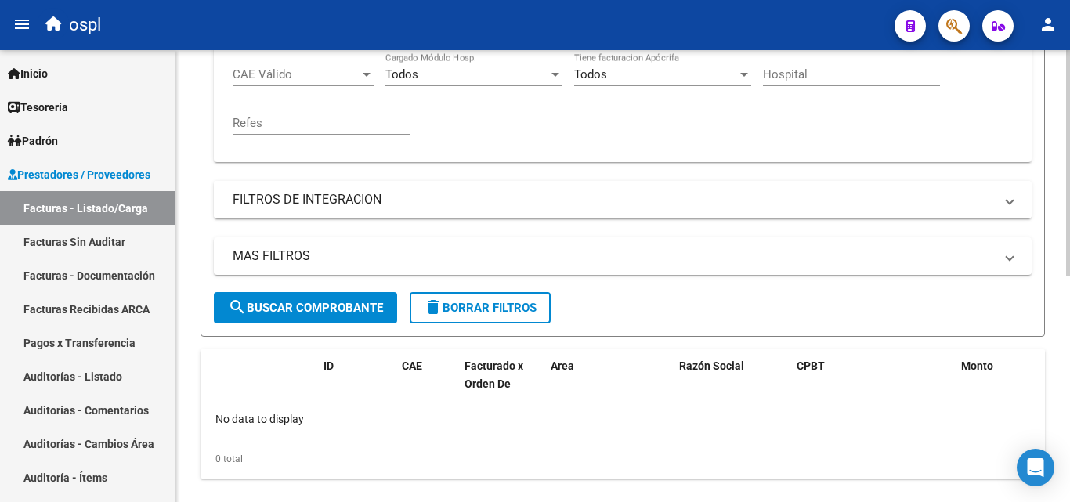
scroll to position [451, 0]
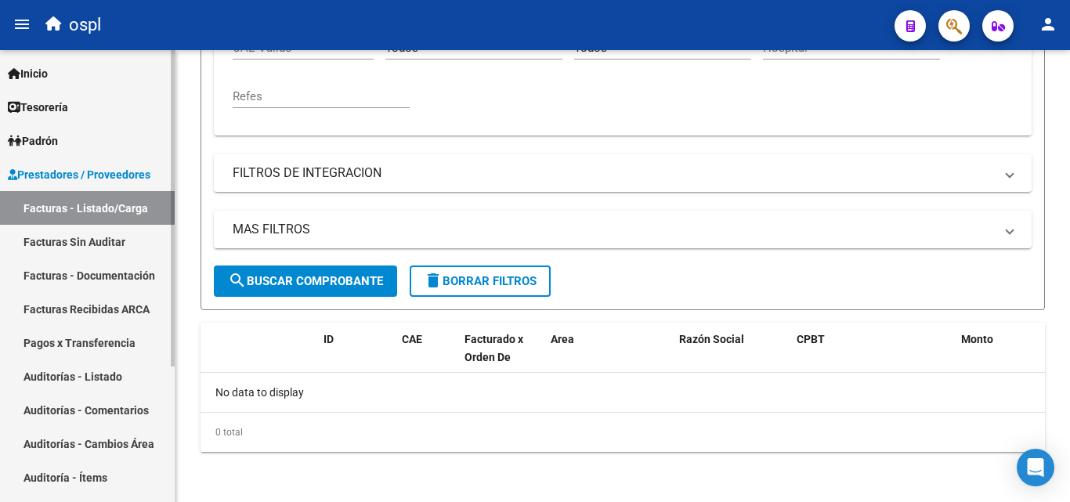
type input "667"
click at [96, 379] on link "Auditorías - Listado" at bounding box center [87, 377] width 175 height 34
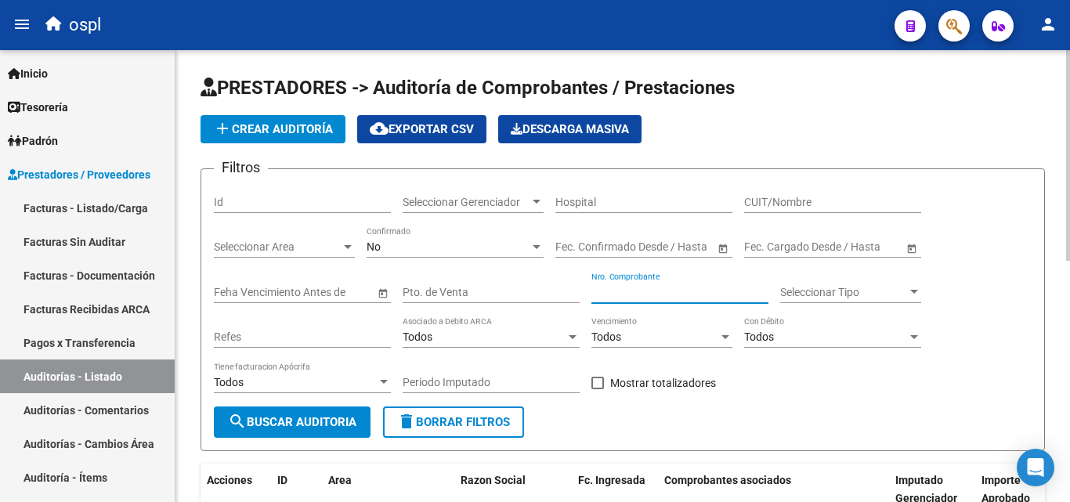
click at [632, 297] on input "Nro. Comprobante" at bounding box center [679, 292] width 177 height 13
click at [602, 295] on input "665" at bounding box center [679, 292] width 177 height 13
type input "6"
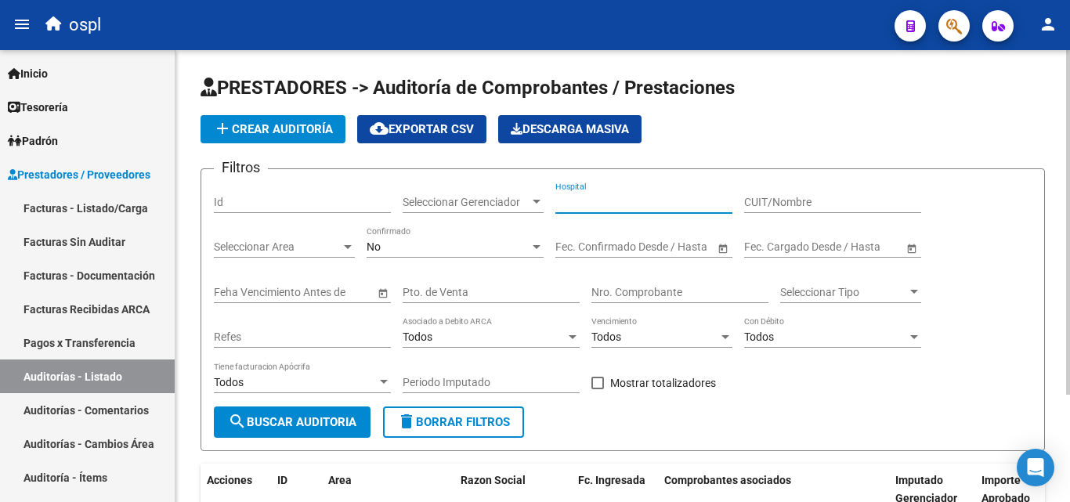
drag, startPoint x: 591, startPoint y: 196, endPoint x: 549, endPoint y: 168, distance: 49.8
click at [585, 211] on div "Hospital" at bounding box center [643, 197] width 177 height 31
type input "cuenc"
